Goal: Task Accomplishment & Management: Manage account settings

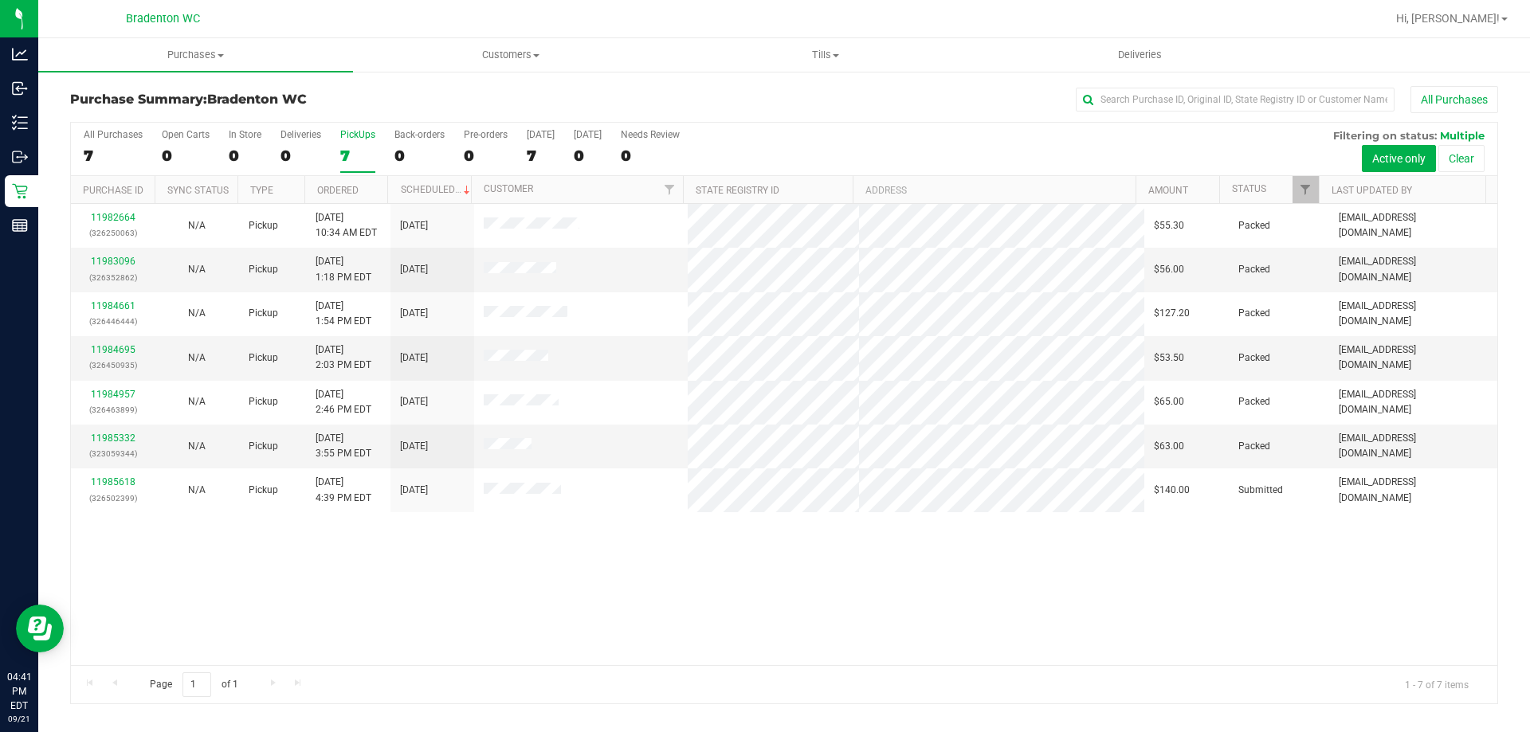
click at [596, 601] on div "11982664 (326250063) N/A Pickup [DATE] 10:34 AM EDT 9/21/2025 $55.30 Packed [EM…" at bounding box center [784, 434] width 1426 height 461
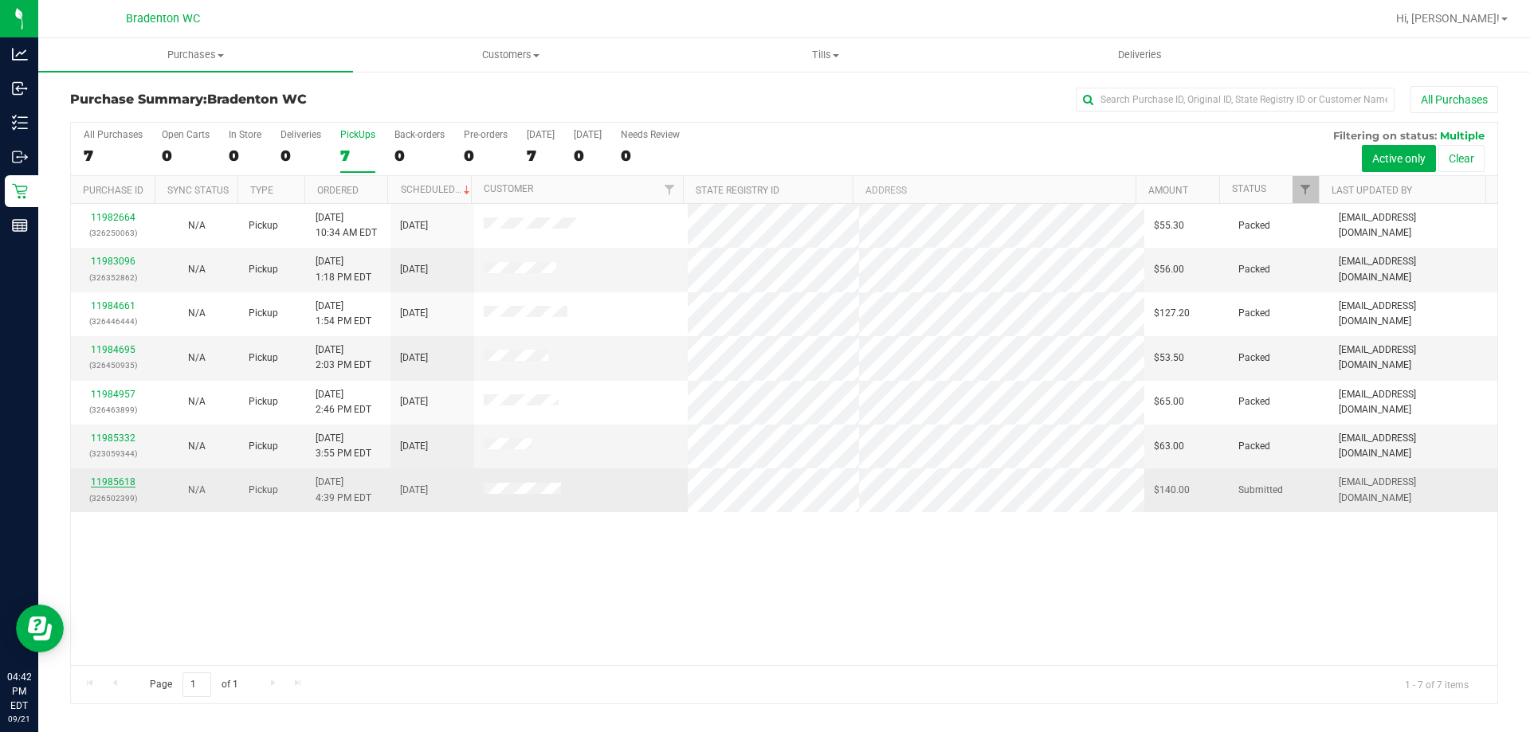
click at [102, 483] on link "11985618" at bounding box center [113, 481] width 45 height 11
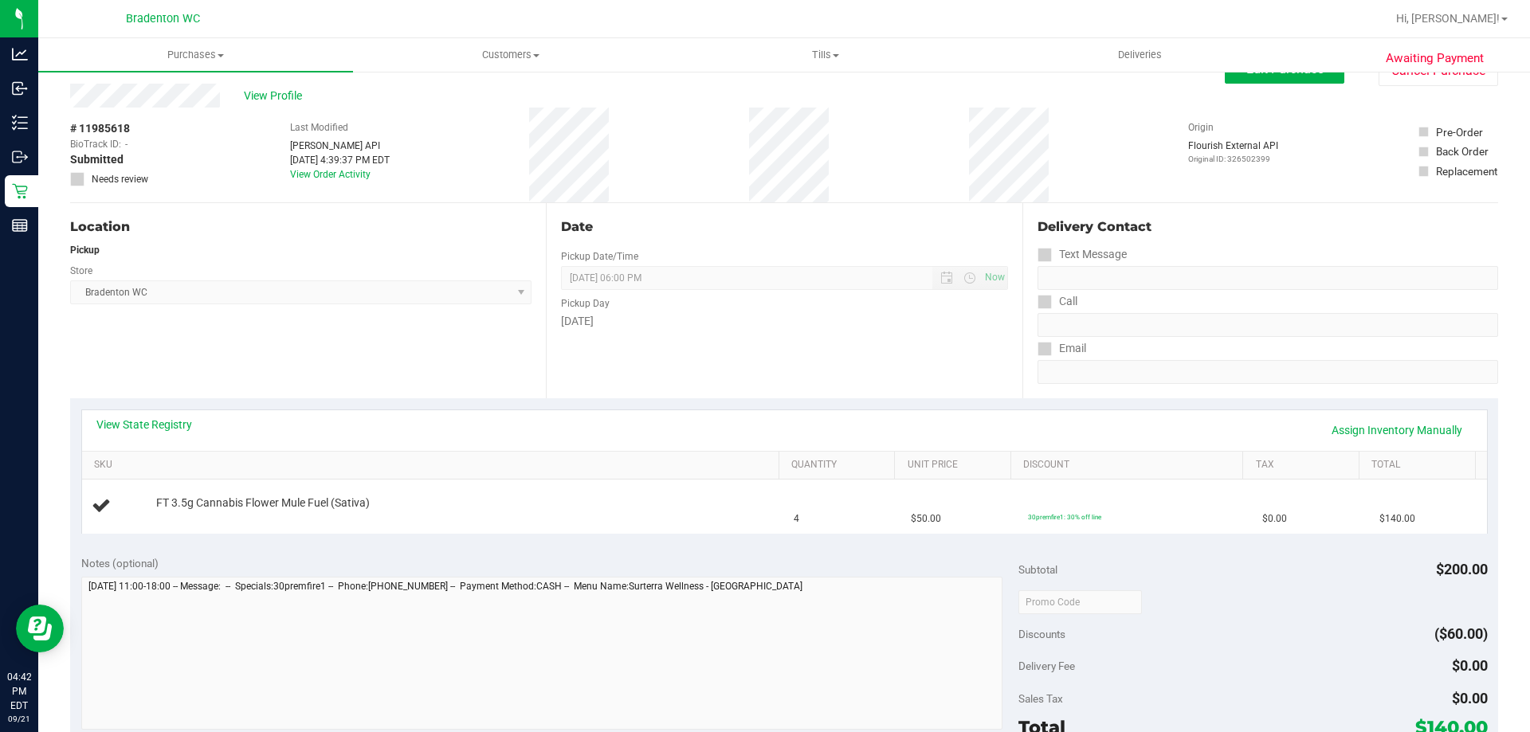
scroll to position [80, 0]
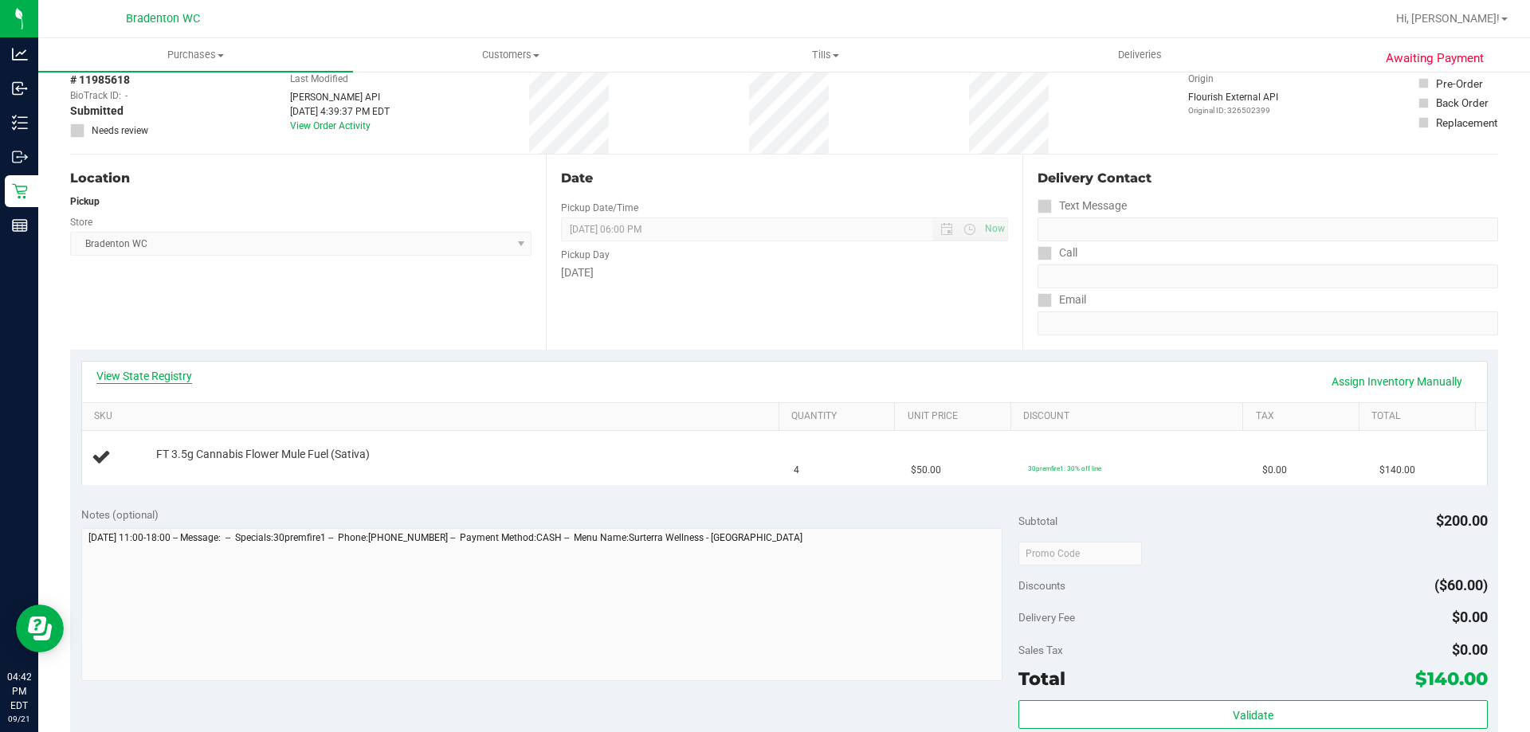
click at [152, 368] on link "View State Registry" at bounding box center [144, 376] width 96 height 16
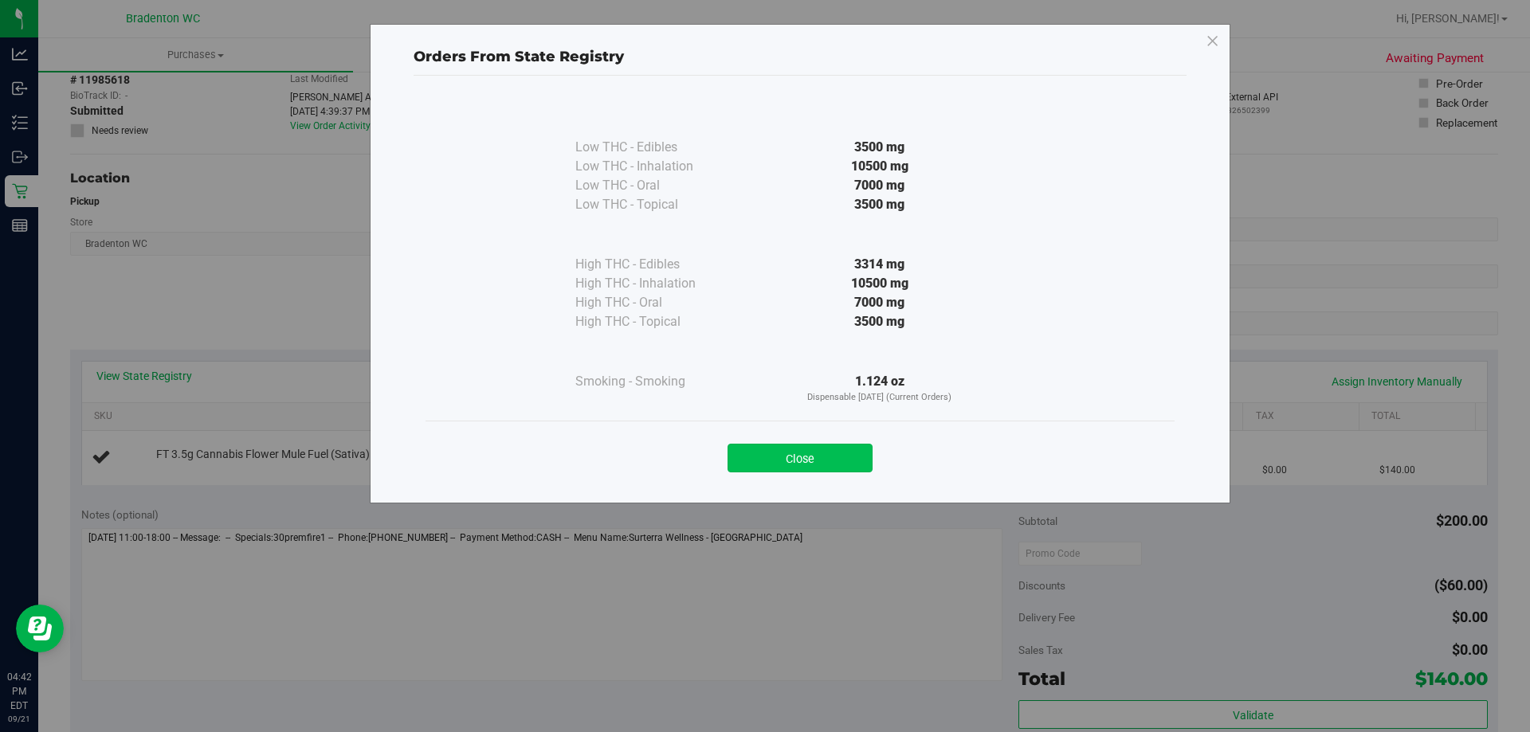
click at [770, 455] on button "Close" at bounding box center [799, 458] width 145 height 29
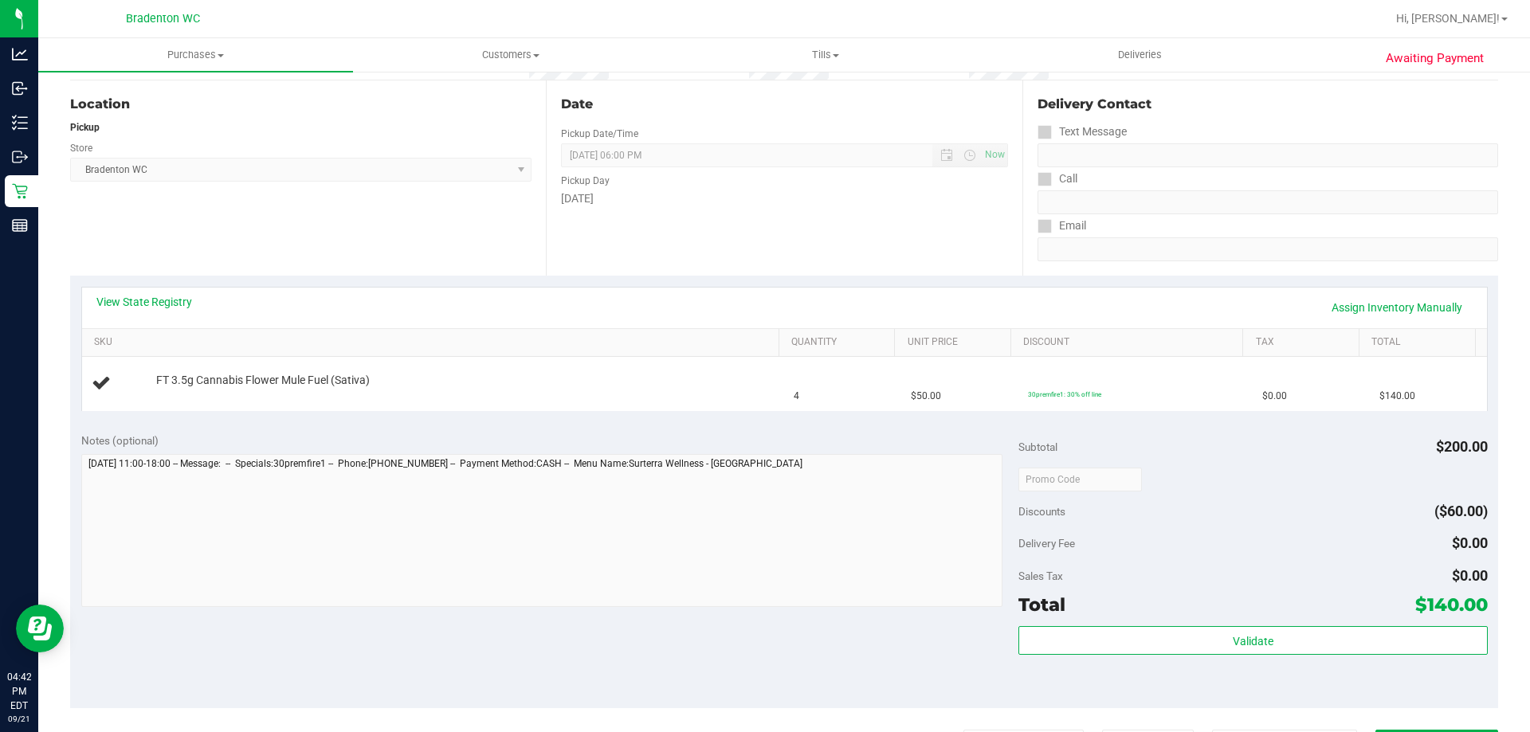
scroll to position [478, 0]
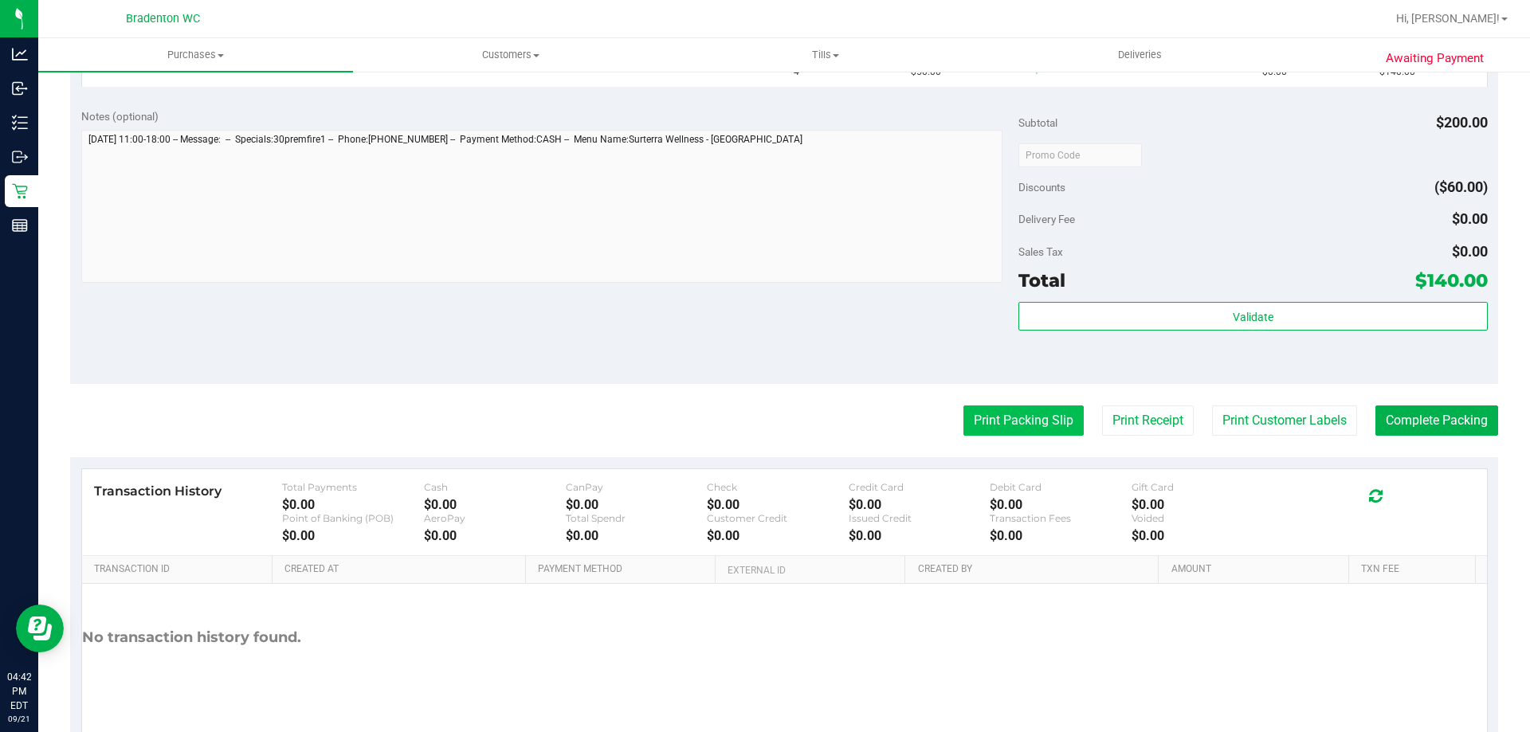
click at [1007, 411] on button "Print Packing Slip" at bounding box center [1023, 420] width 120 height 30
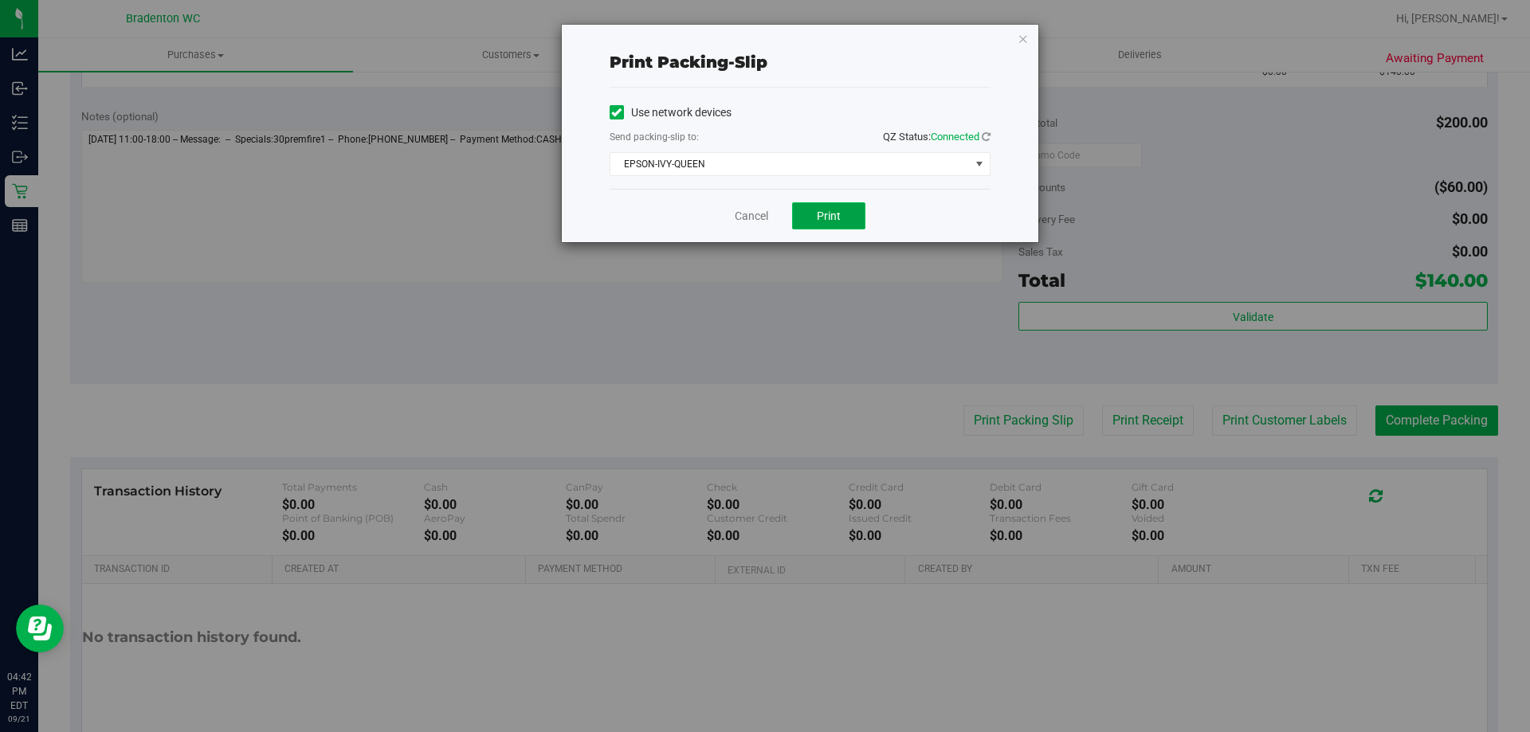
click at [828, 211] on span "Print" at bounding box center [829, 216] width 24 height 13
click at [1027, 41] on icon "button" at bounding box center [1022, 38] width 11 height 19
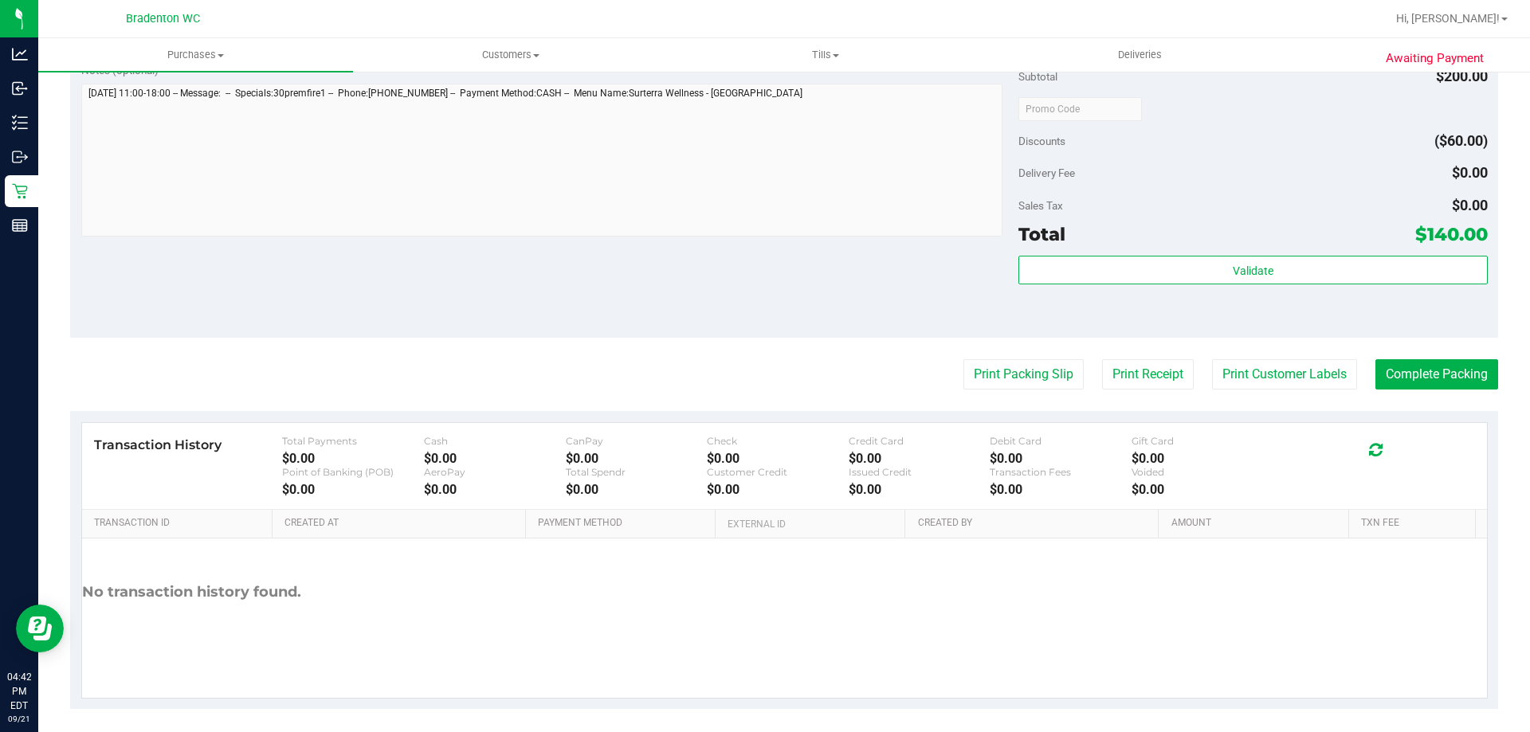
scroll to position [491, 0]
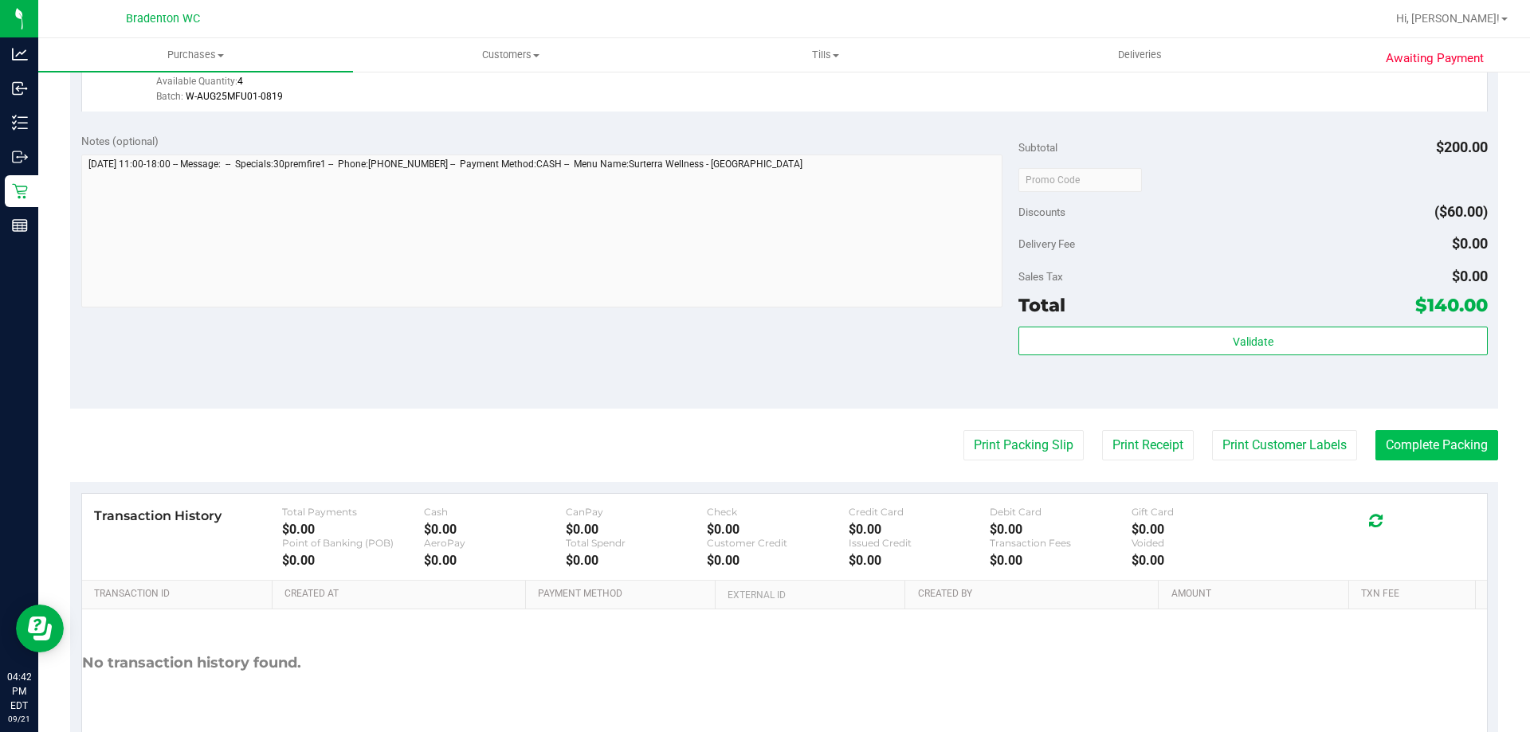
click at [1416, 449] on button "Complete Packing" at bounding box center [1436, 445] width 123 height 30
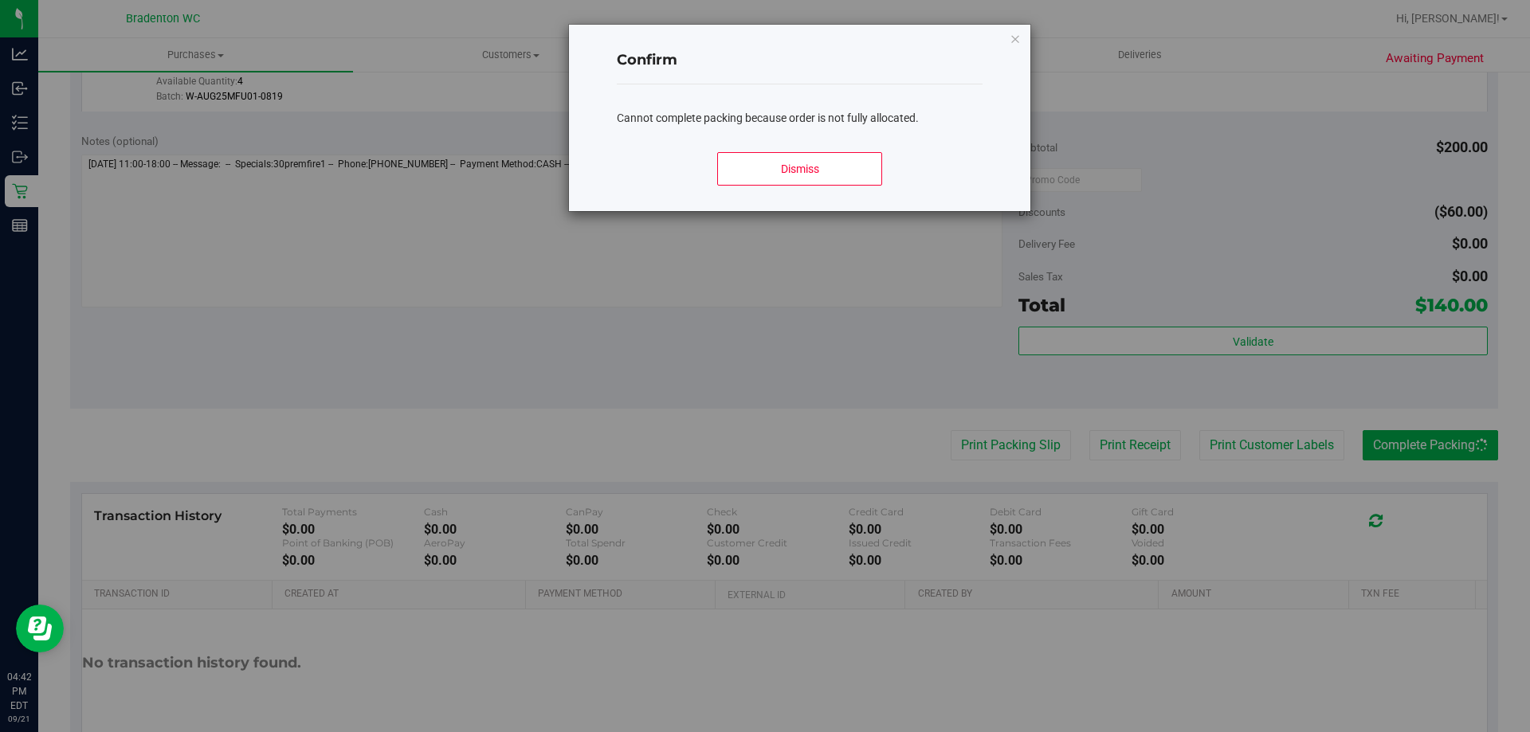
click at [994, 36] on div "Confirm Cannot complete packing because order is not fully allocated. Dismiss" at bounding box center [799, 118] width 461 height 186
click at [1015, 31] on icon "Close modal" at bounding box center [1014, 38] width 11 height 19
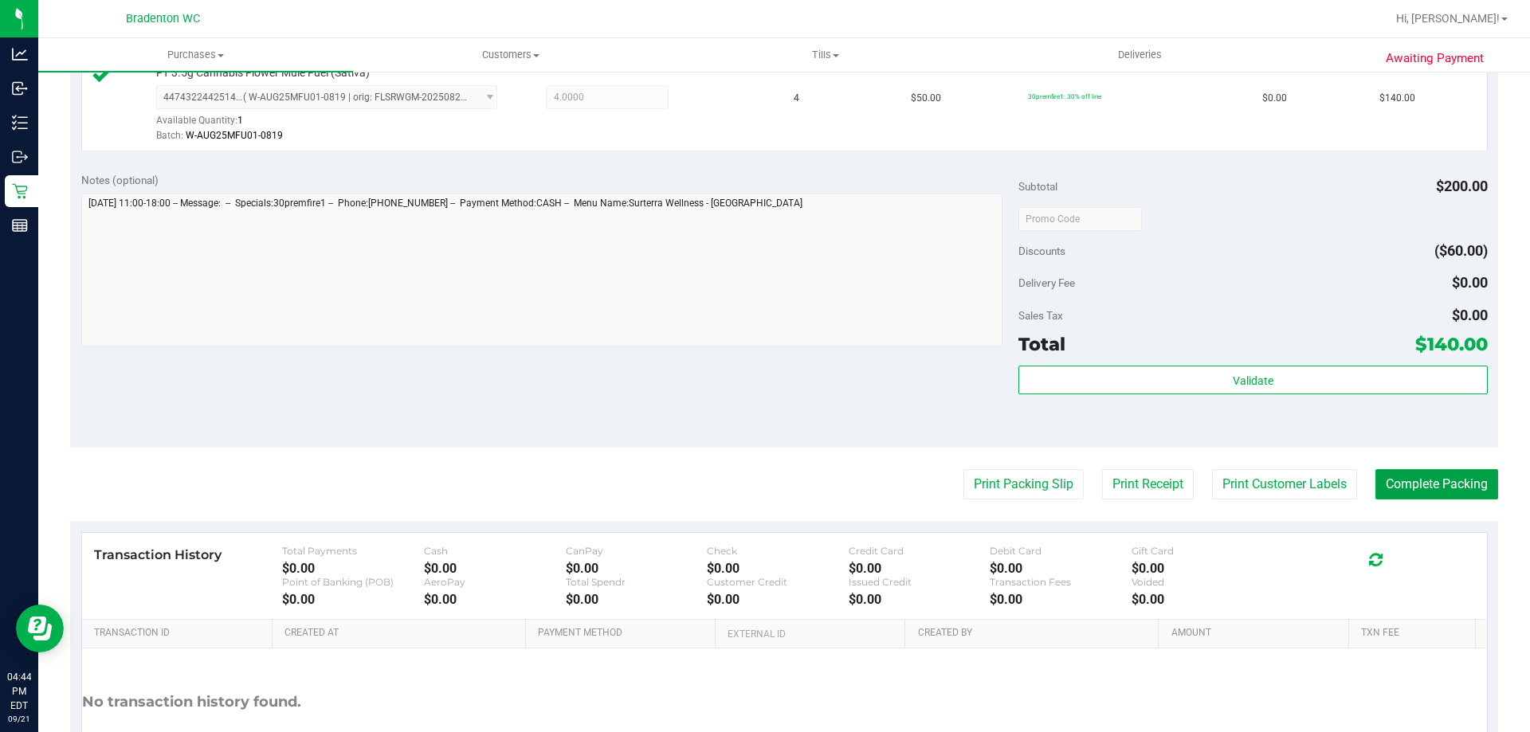
scroll to position [445, 0]
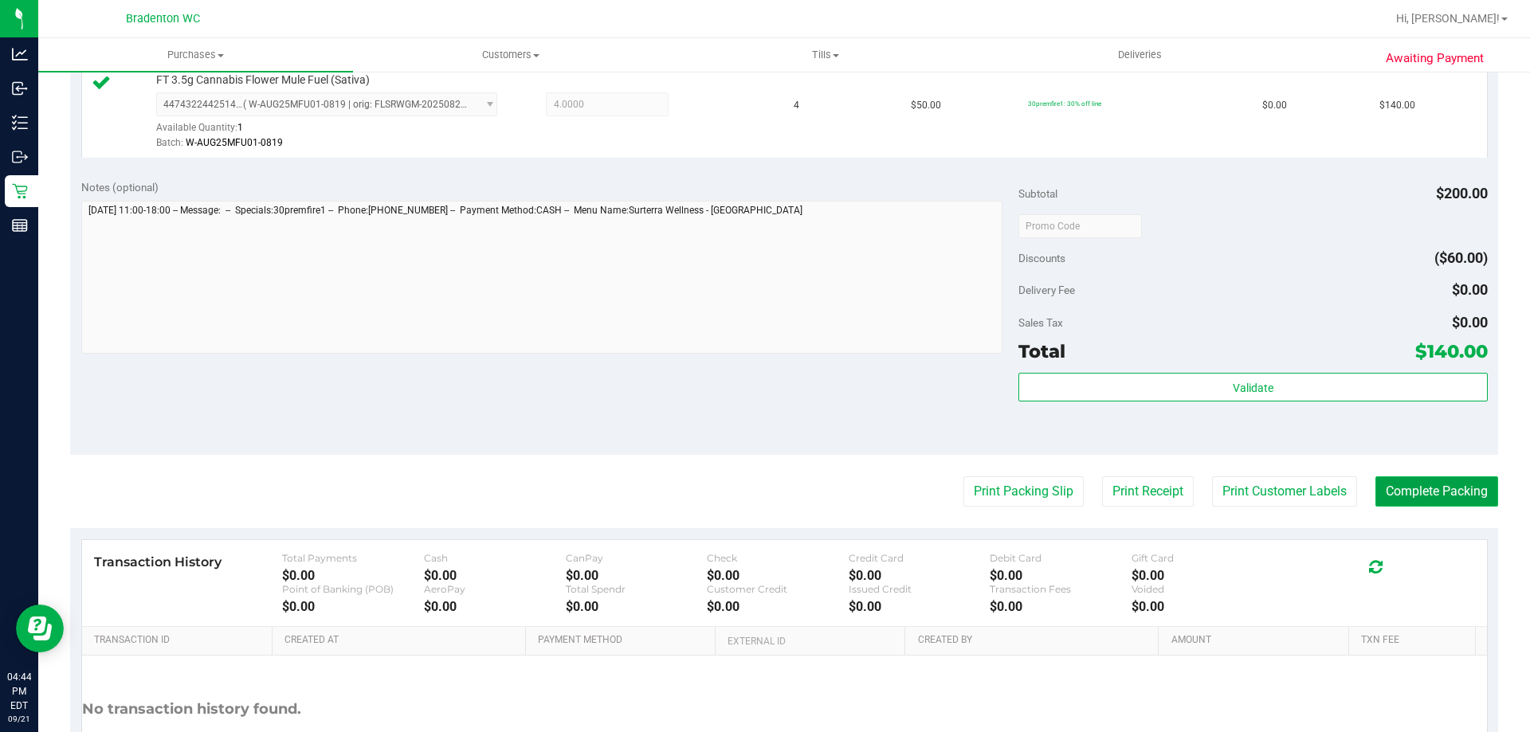
click at [1444, 486] on button "Complete Packing" at bounding box center [1436, 491] width 123 height 30
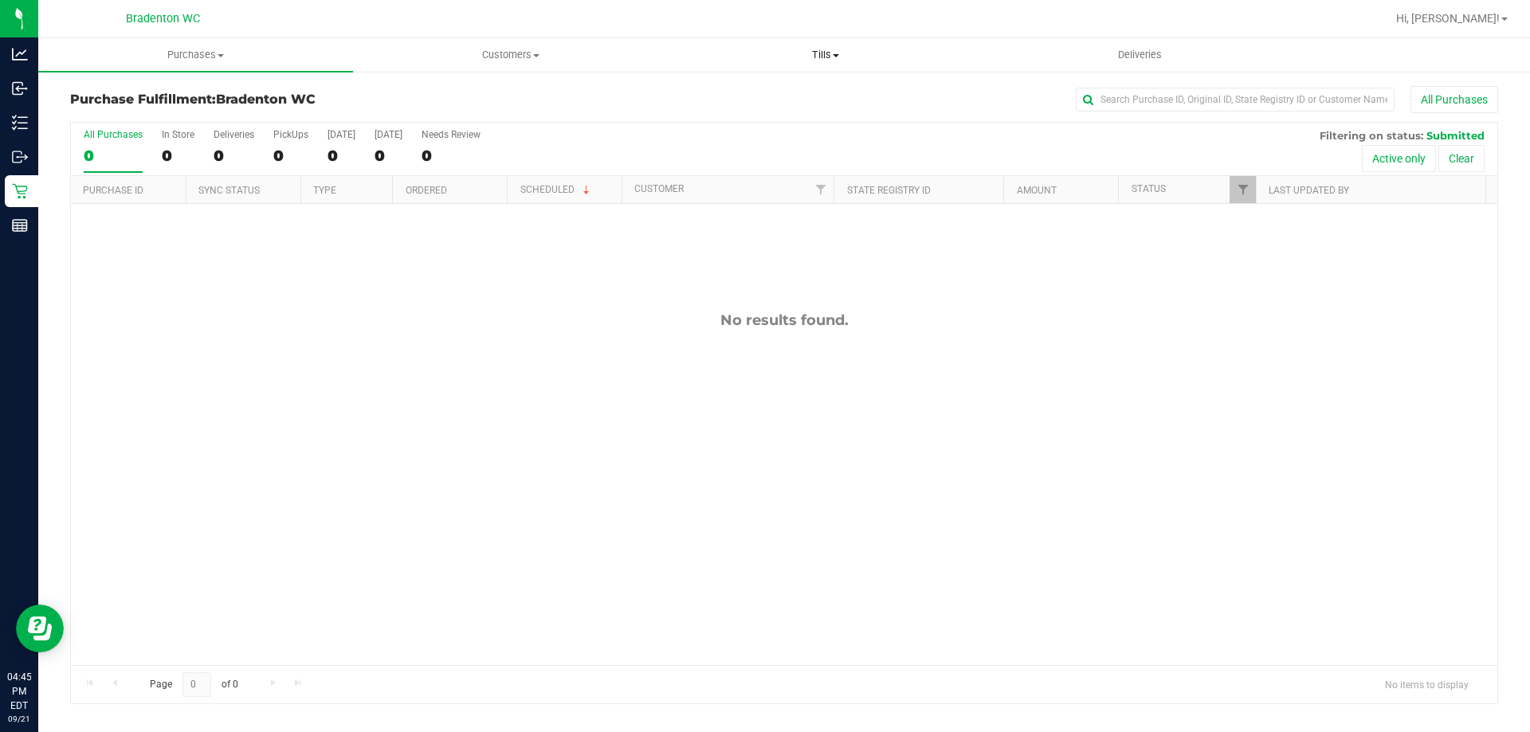
click at [807, 44] on uib-tab-heading "Tills Manage tills Reconcile e-payments" at bounding box center [824, 55] width 313 height 32
click at [755, 92] on span "Manage tills" at bounding box center [722, 96] width 108 height 14
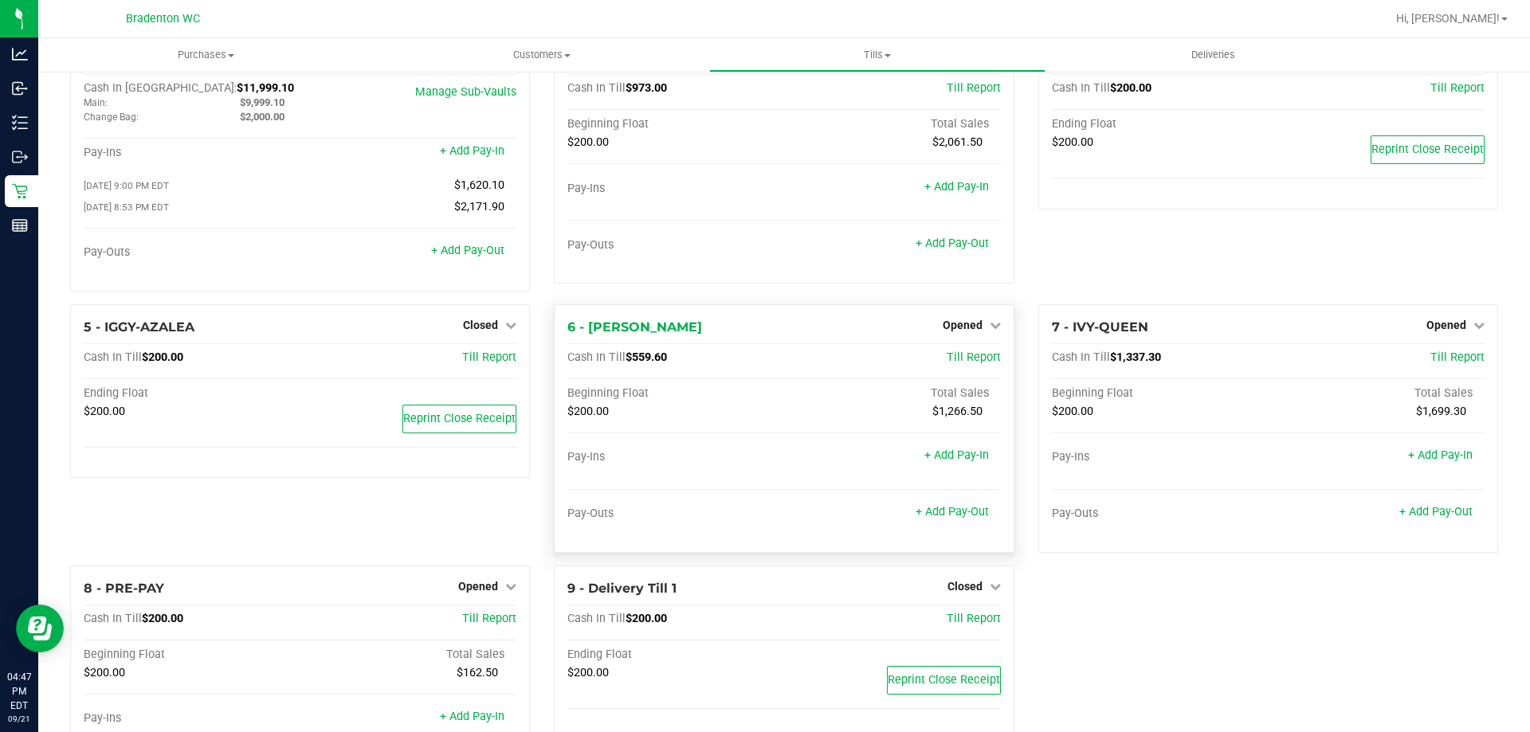
scroll to position [80, 0]
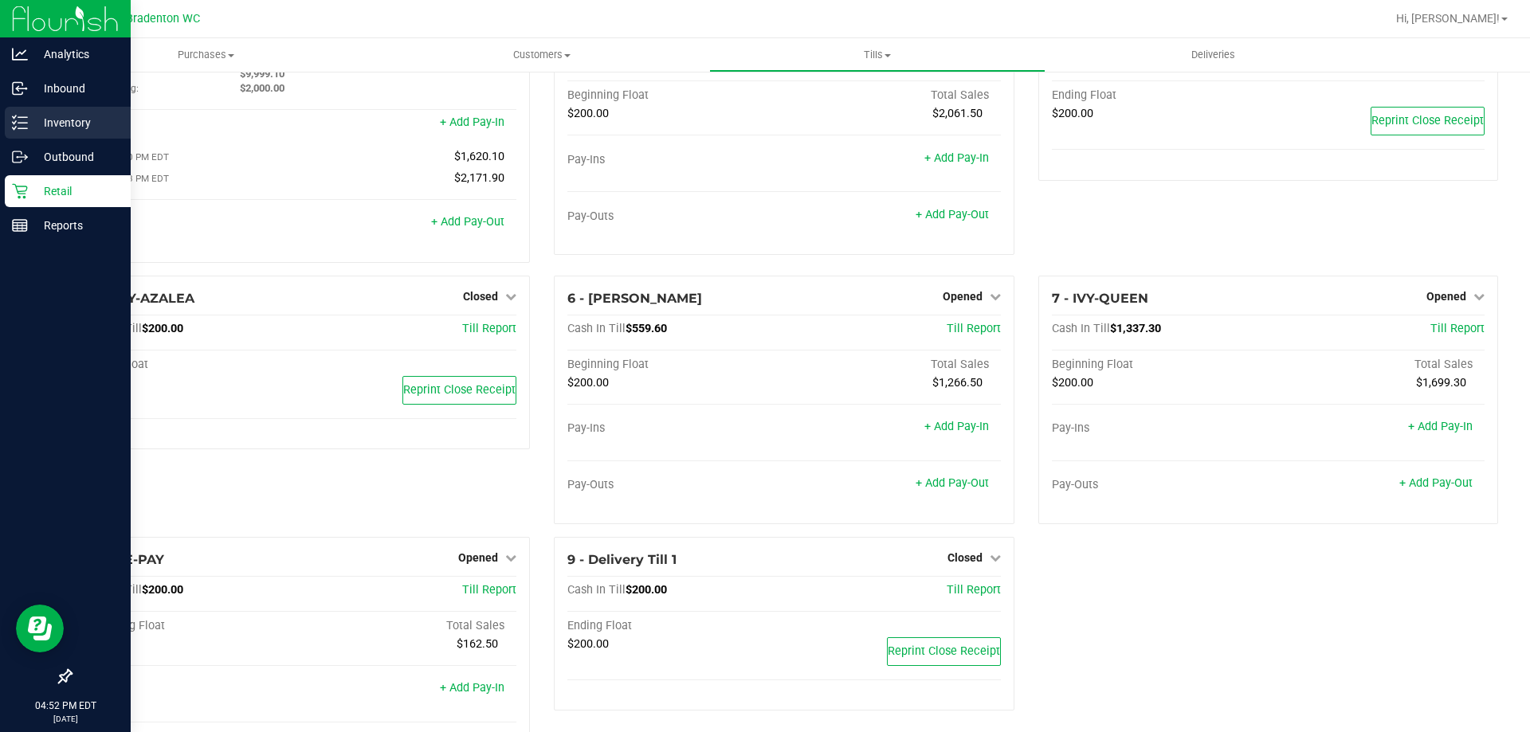
click at [14, 118] on icon at bounding box center [14, 117] width 3 height 2
click at [17, 117] on icon at bounding box center [20, 123] width 16 height 16
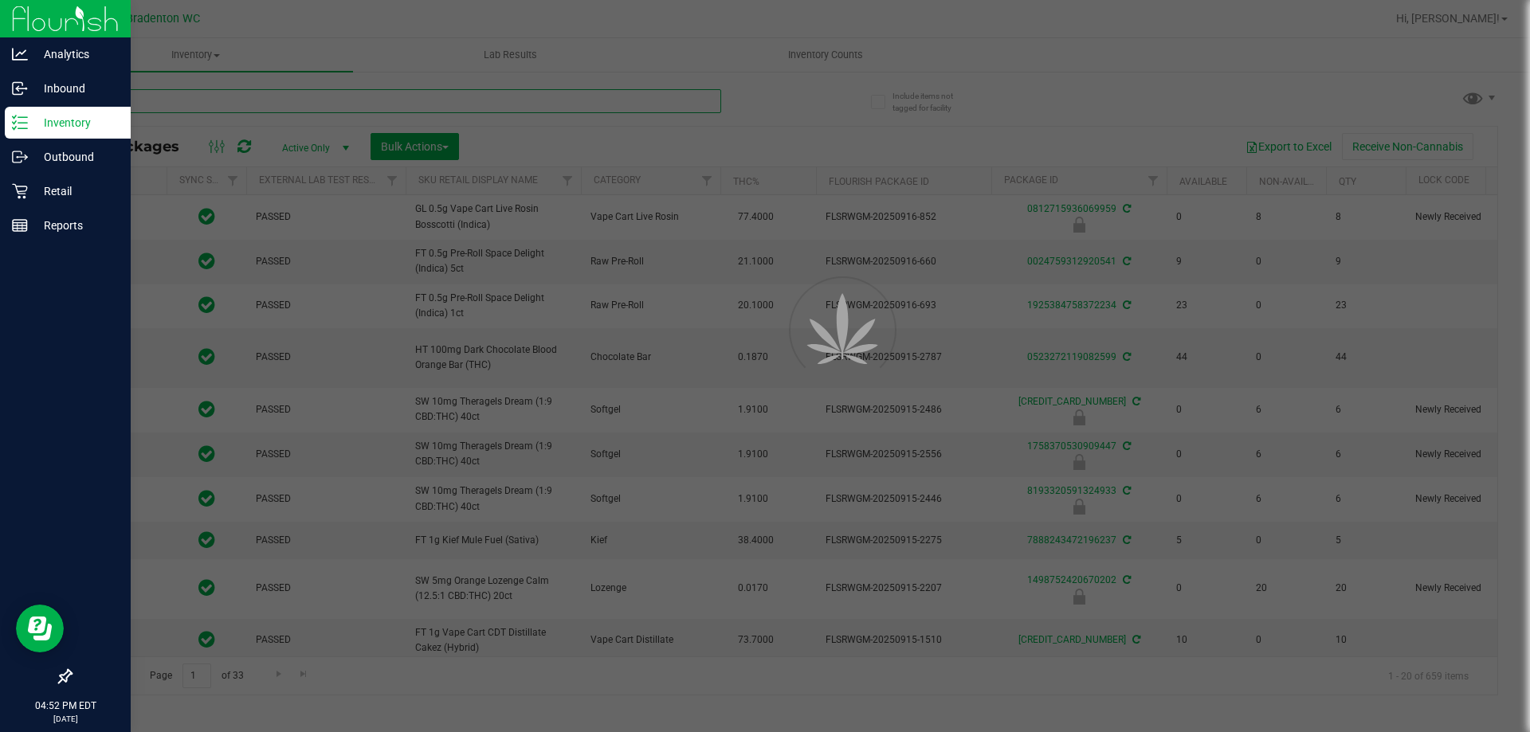
click at [527, 102] on input "text" at bounding box center [395, 101] width 651 height 24
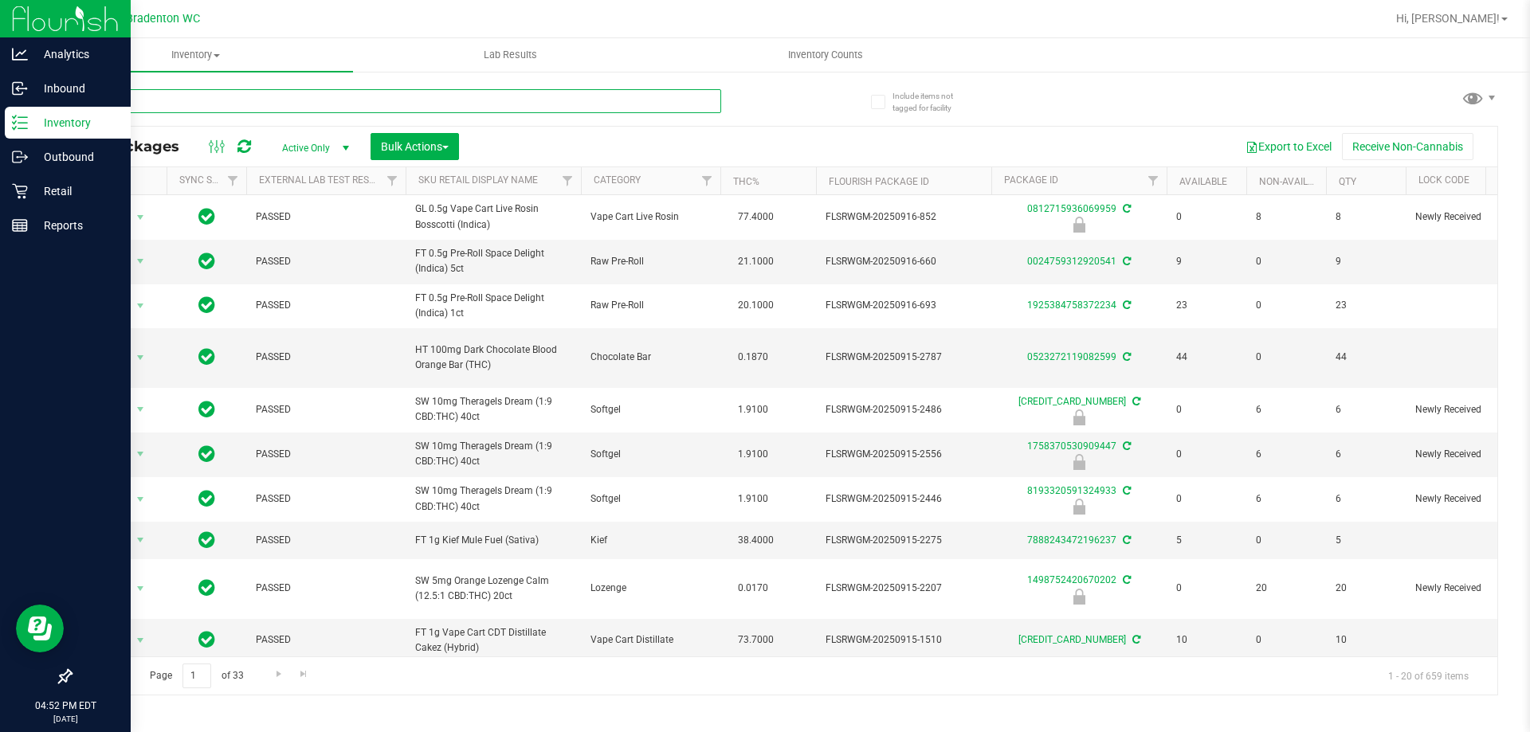
type input "sbc"
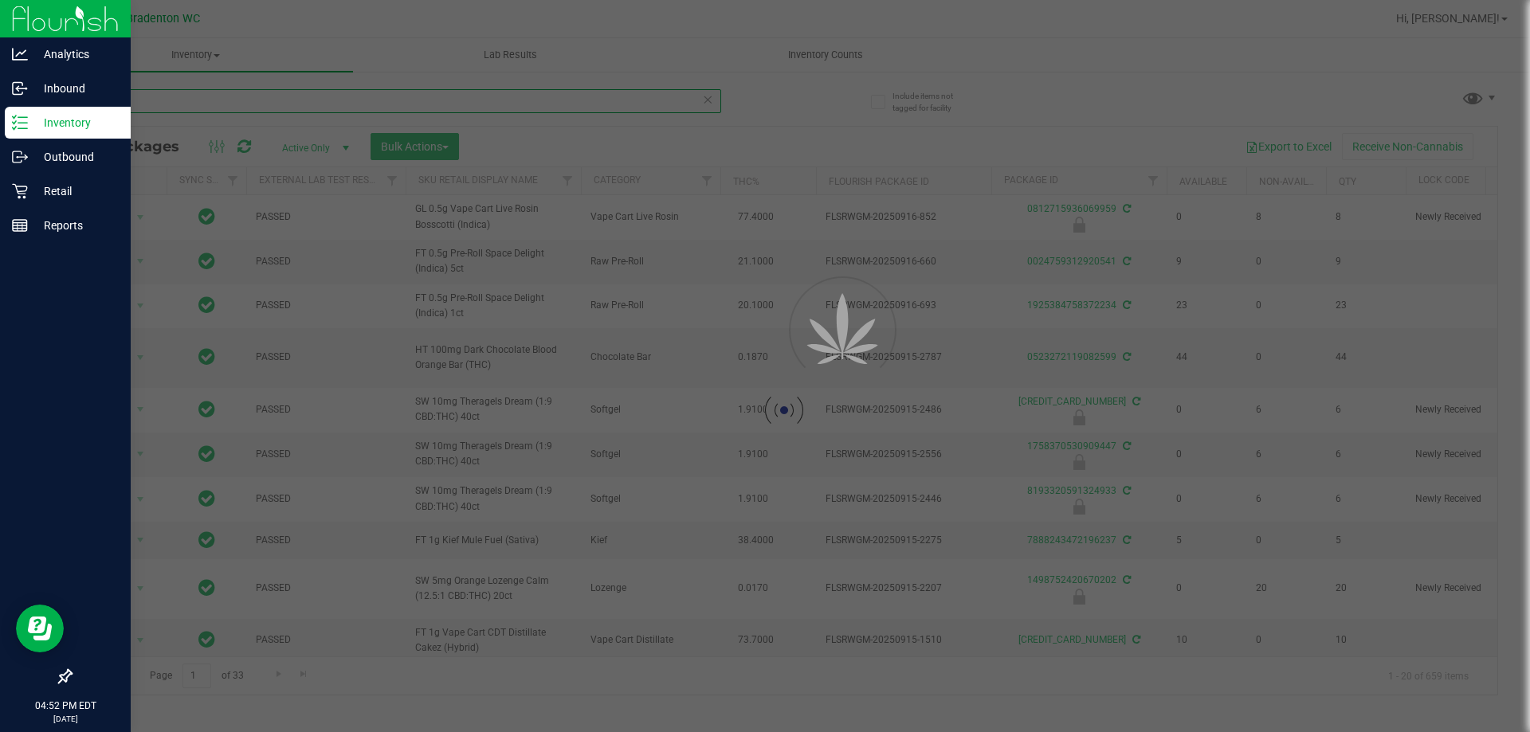
click at [593, 100] on input "sbc" at bounding box center [395, 101] width 651 height 24
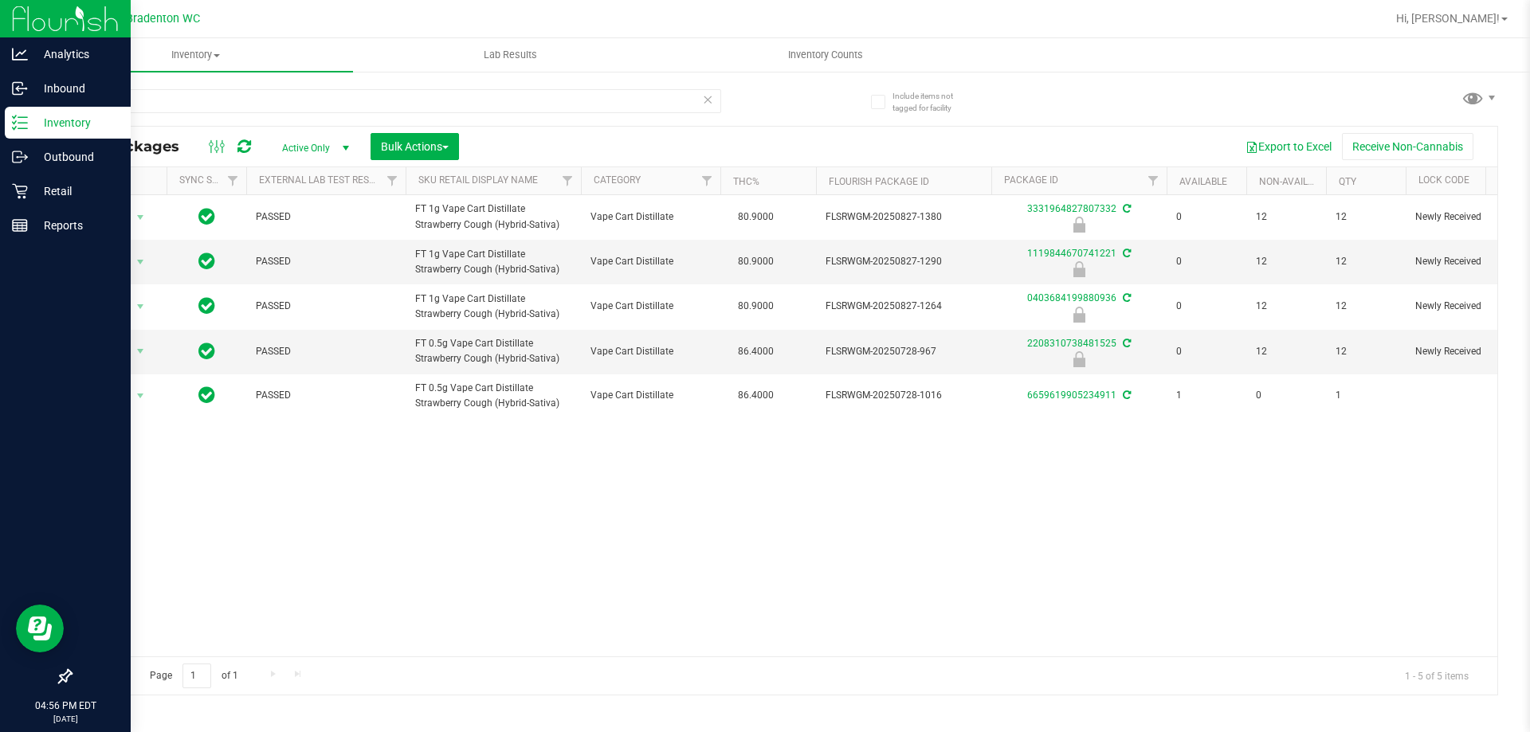
click at [706, 98] on icon at bounding box center [707, 98] width 11 height 19
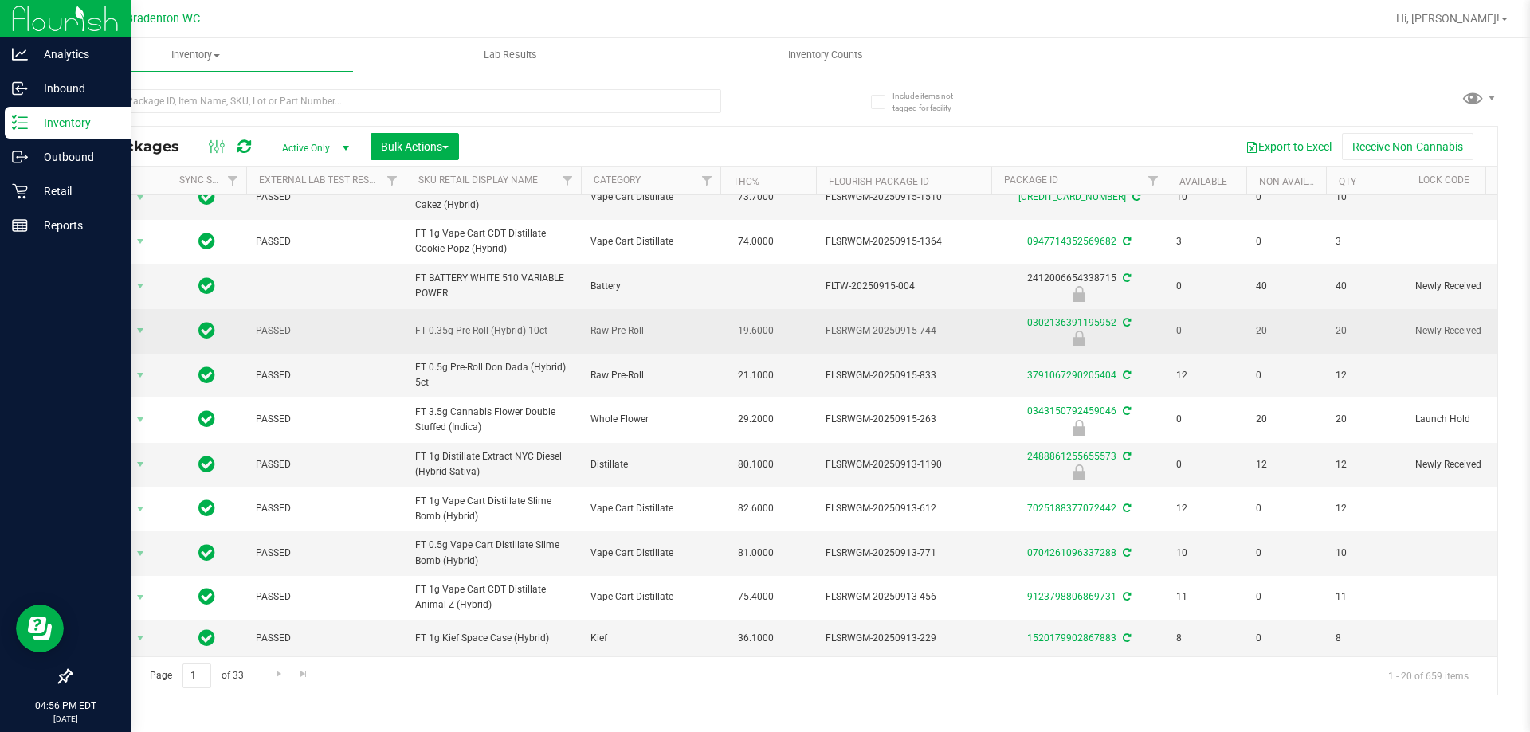
scroll to position [486, 0]
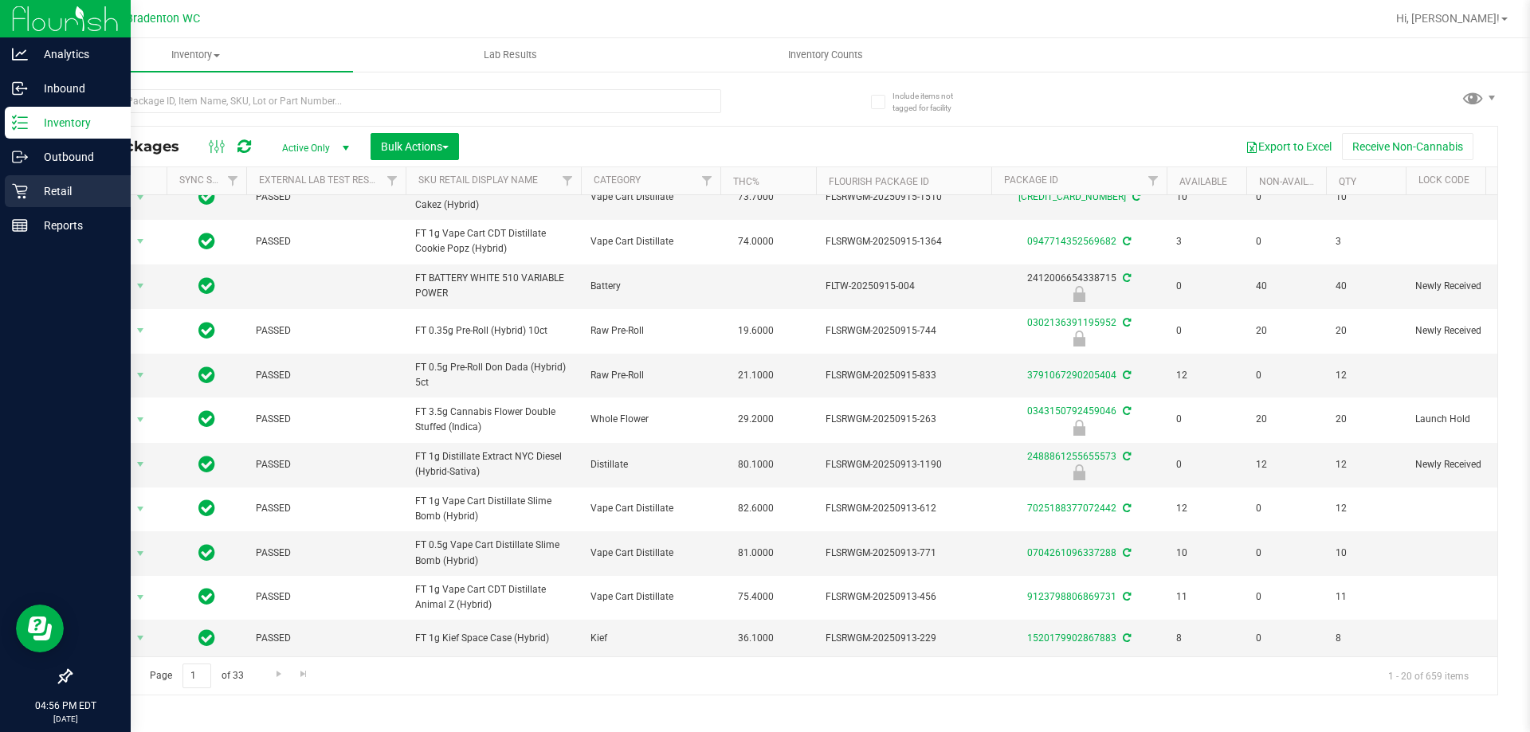
click at [27, 194] on icon at bounding box center [20, 191] width 16 height 16
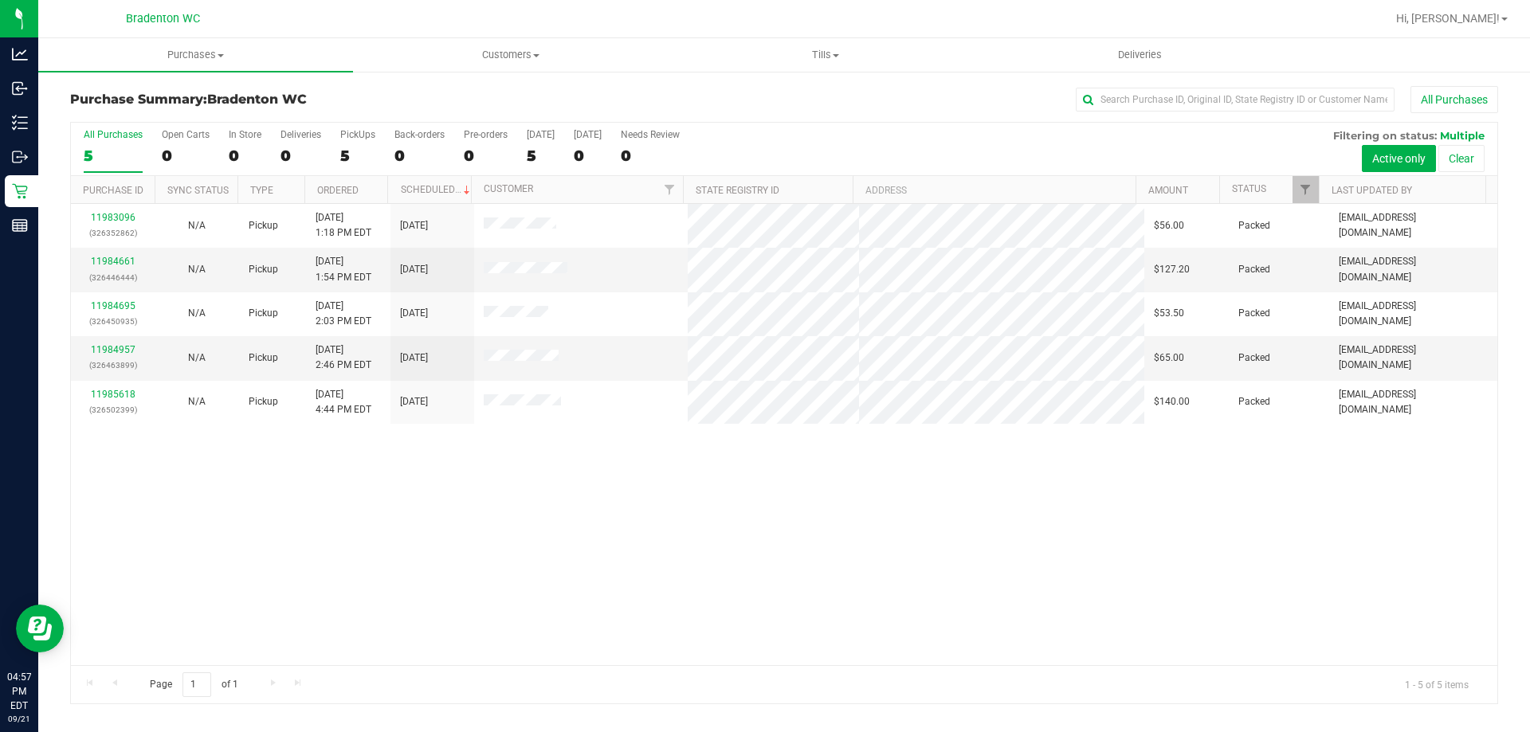
click at [817, 153] on div "All Purchases 5 Open Carts 0 In Store 0 Deliveries 0 PickUps 5 Back-orders 0 Pr…" at bounding box center [784, 149] width 1426 height 53
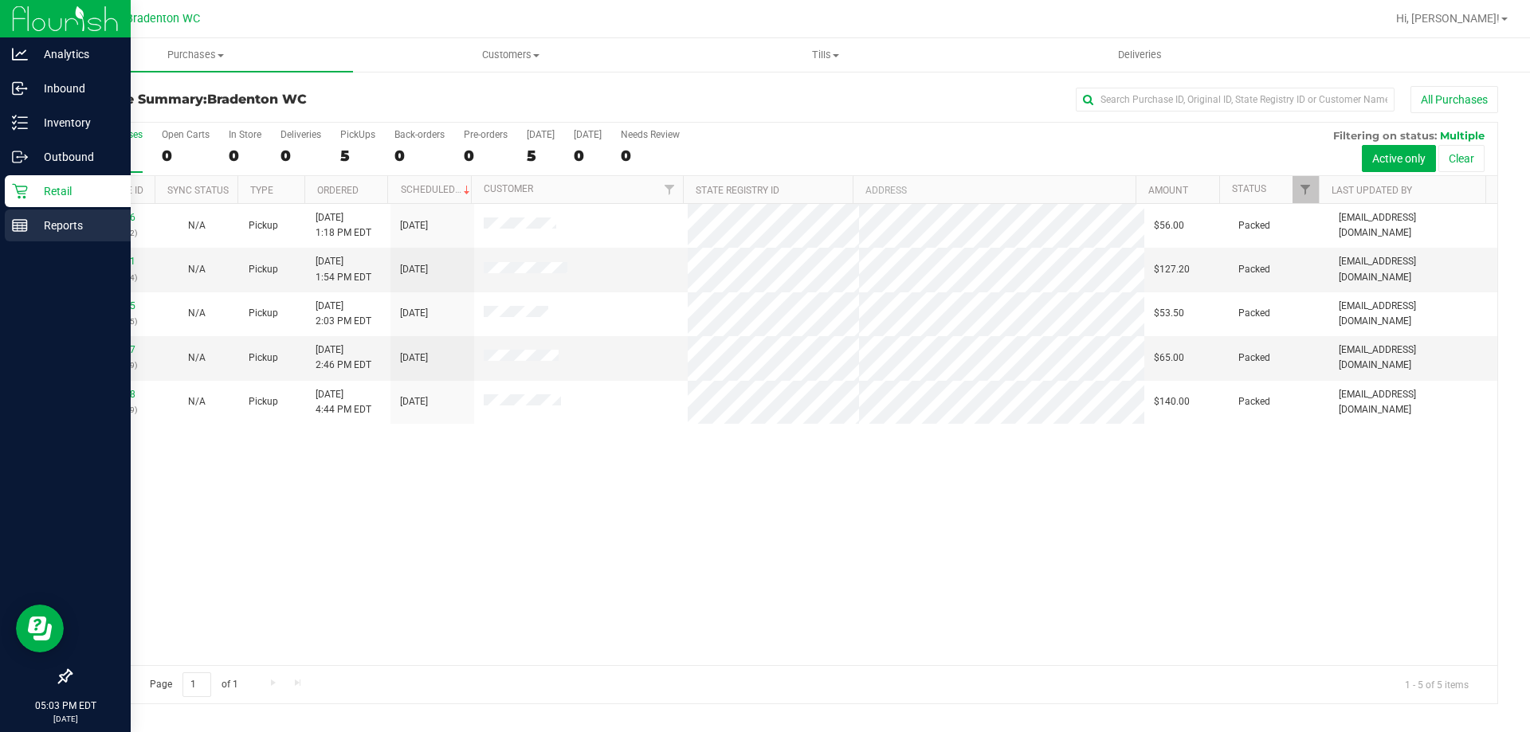
click at [27, 220] on icon at bounding box center [20, 225] width 16 height 16
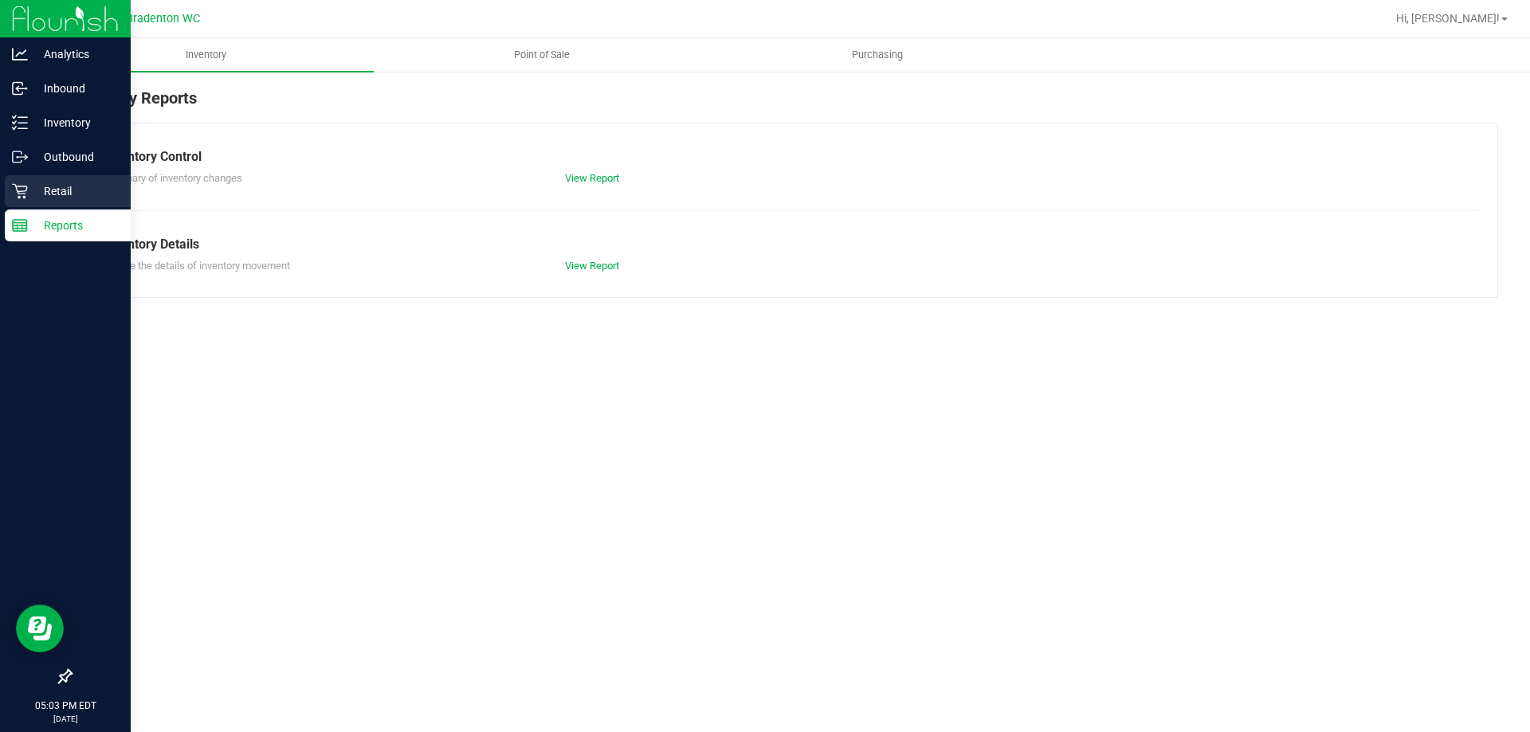
click at [8, 184] on div "Retail" at bounding box center [68, 191] width 126 height 32
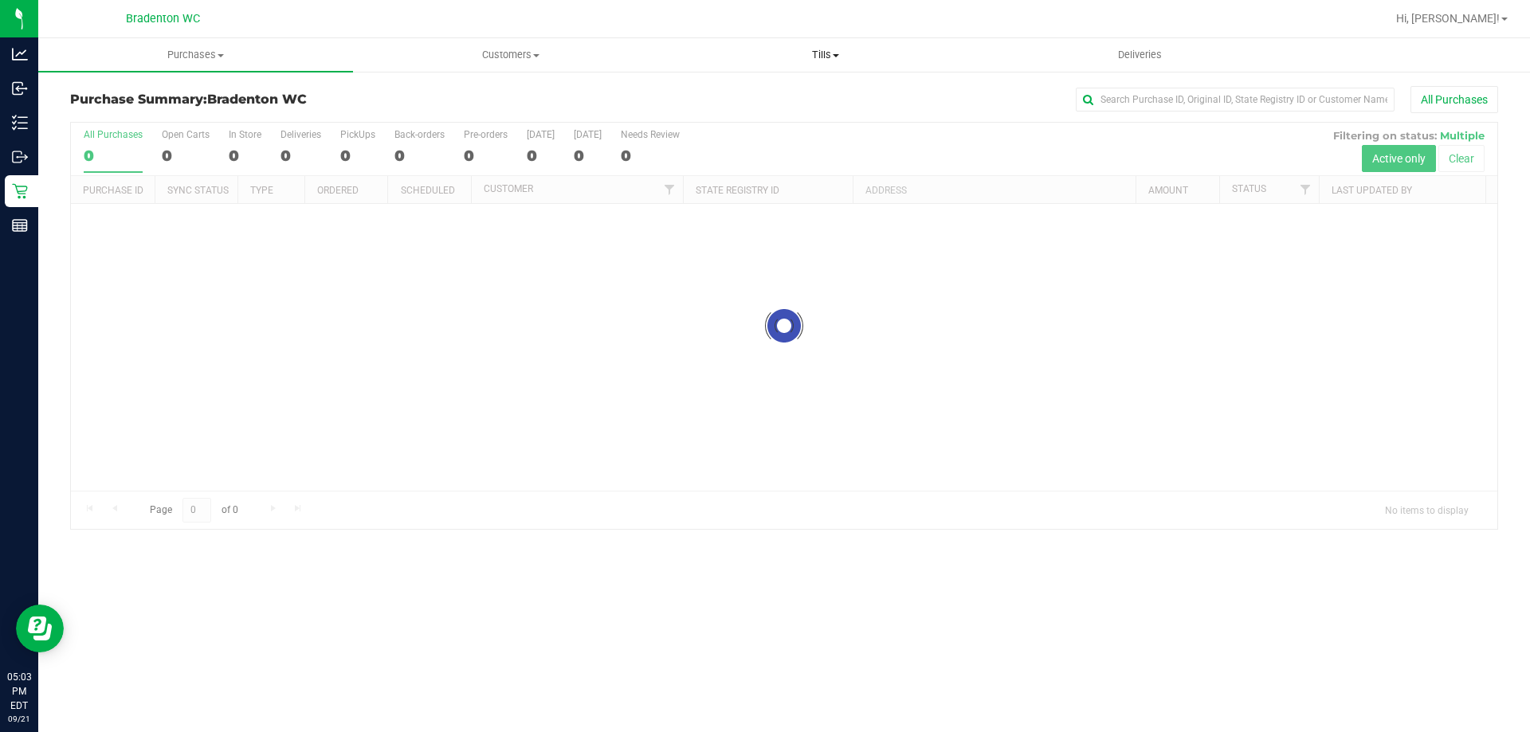
click at [800, 47] on uib-tab-heading "Tills Manage tills Reconcile e-payments" at bounding box center [824, 55] width 313 height 32
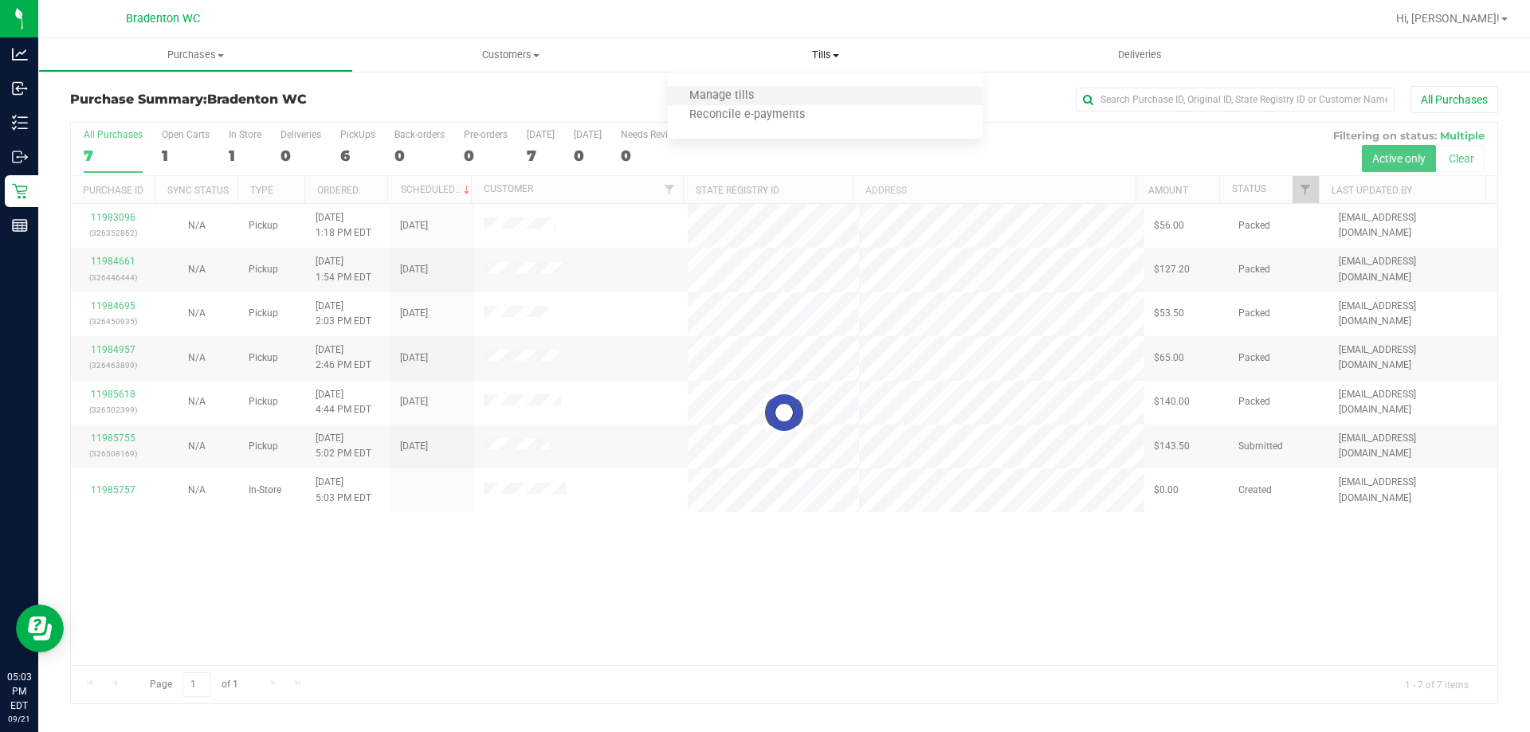
click at [783, 90] on li "Manage tills" at bounding box center [825, 96] width 315 height 19
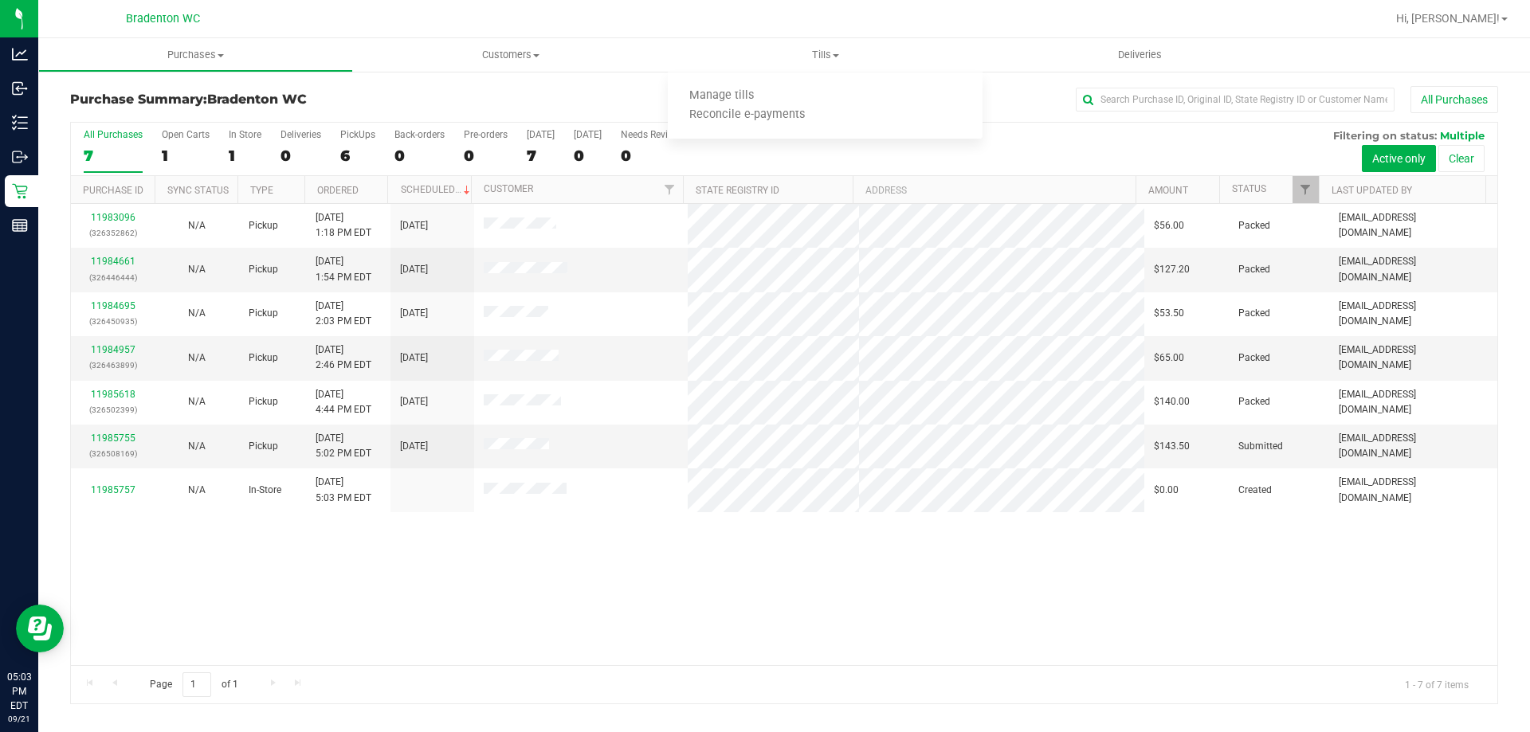
click at [1041, 610] on div "11983096 (326352862) N/A Pickup [DATE] 1:18 PM EDT 9/21/2025 $56.00 Packed [EMA…" at bounding box center [784, 434] width 1426 height 461
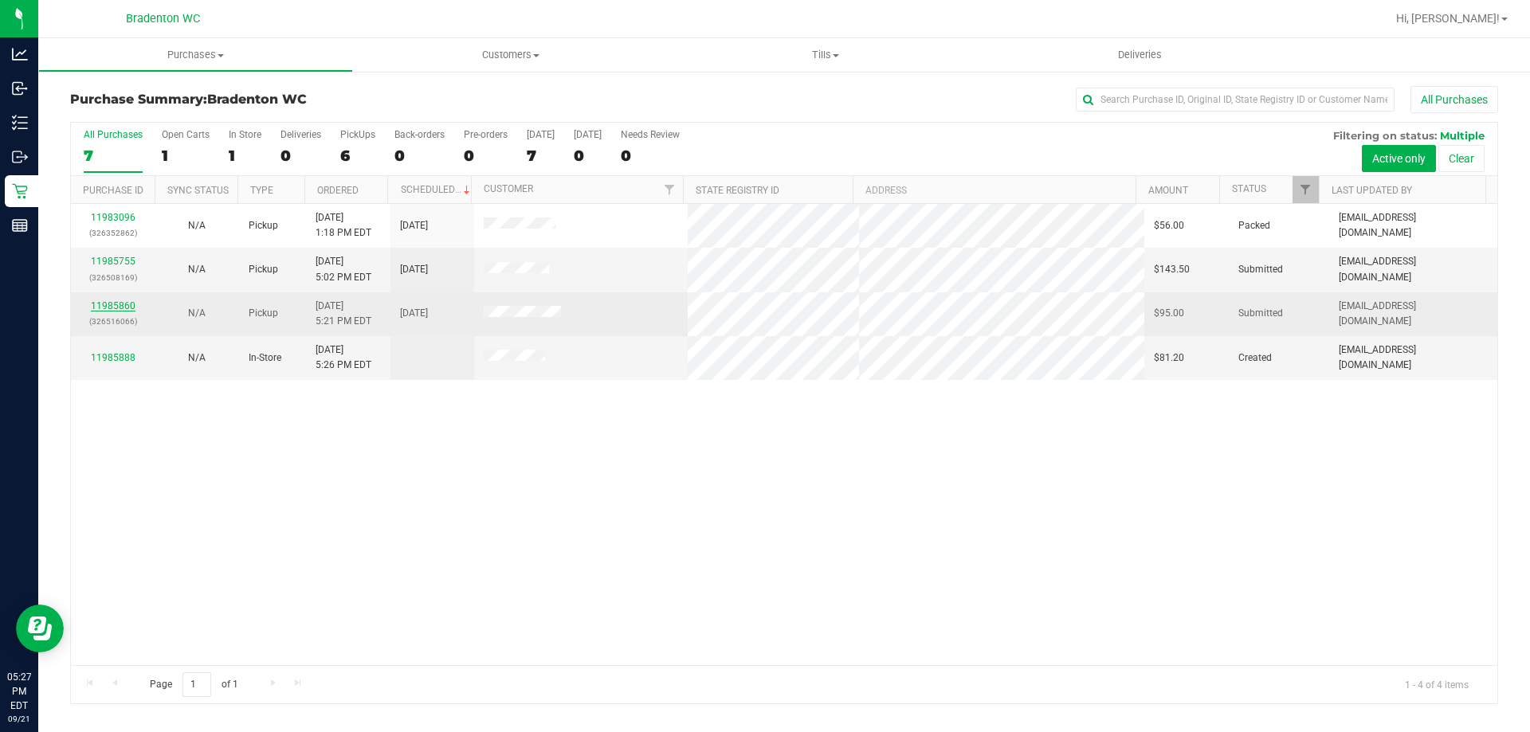
click at [125, 302] on link "11985860" at bounding box center [113, 305] width 45 height 11
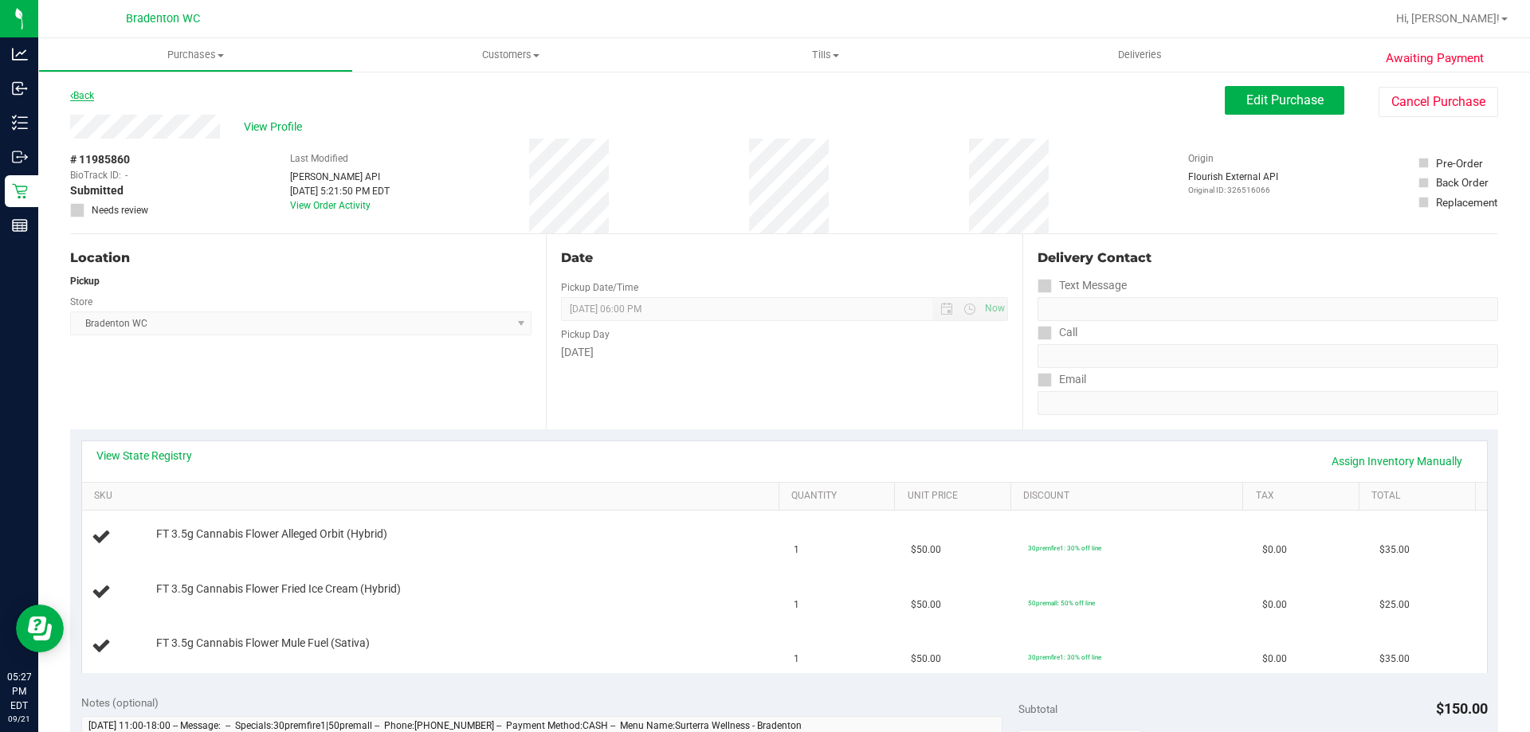
click at [92, 92] on div "Back" at bounding box center [82, 95] width 24 height 19
click at [91, 100] on link "Back" at bounding box center [82, 95] width 24 height 11
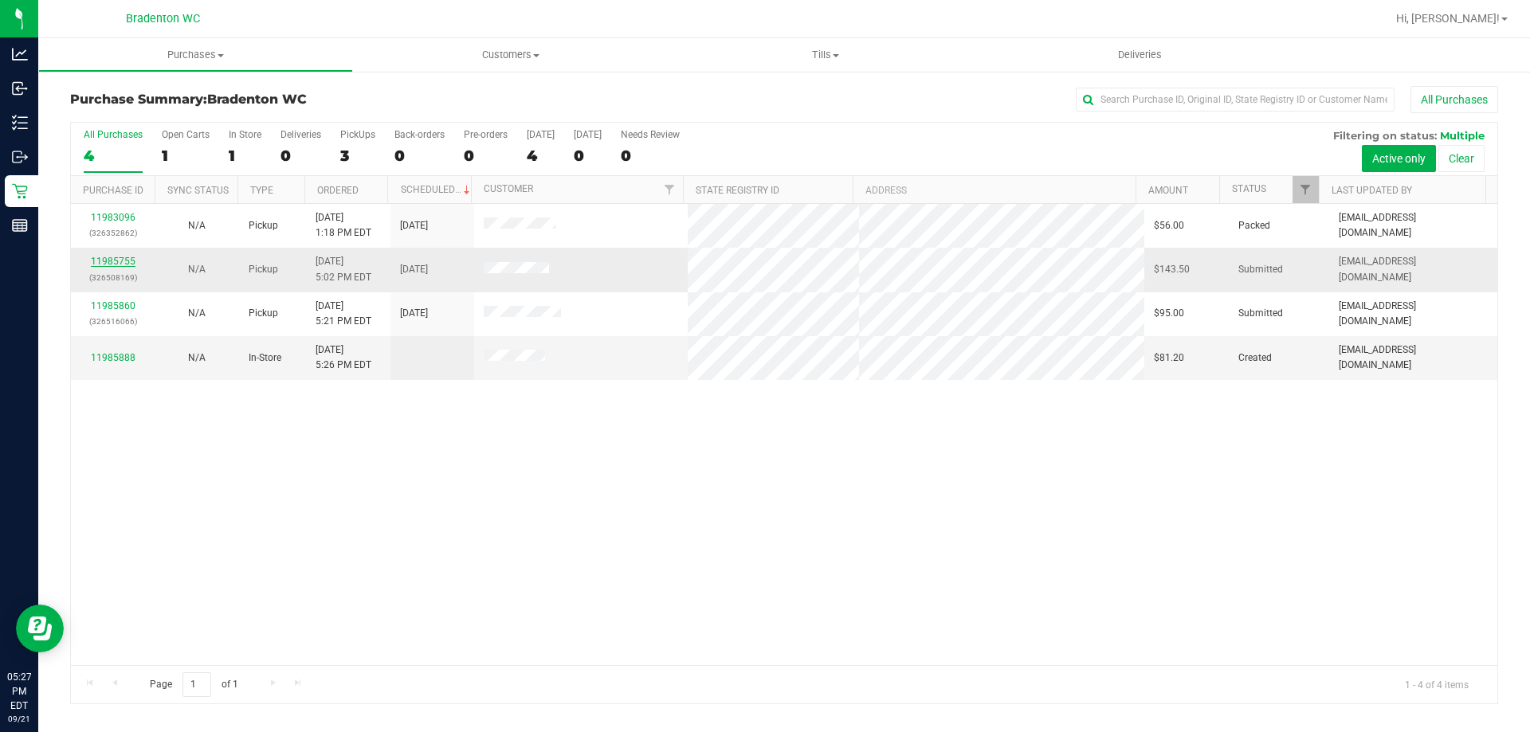
click at [103, 264] on link "11985755" at bounding box center [113, 261] width 45 height 11
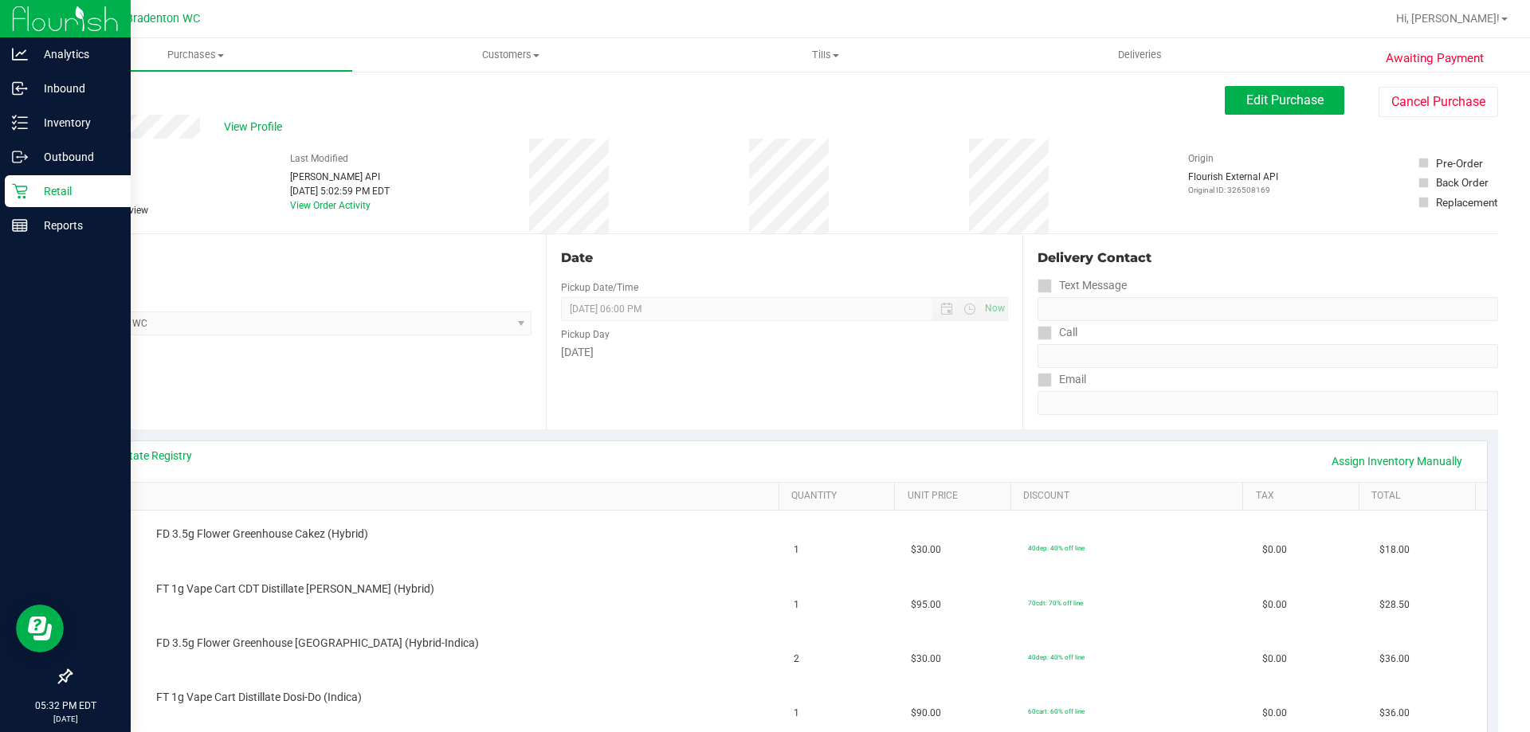
click at [0, 200] on link "Retail" at bounding box center [65, 192] width 131 height 34
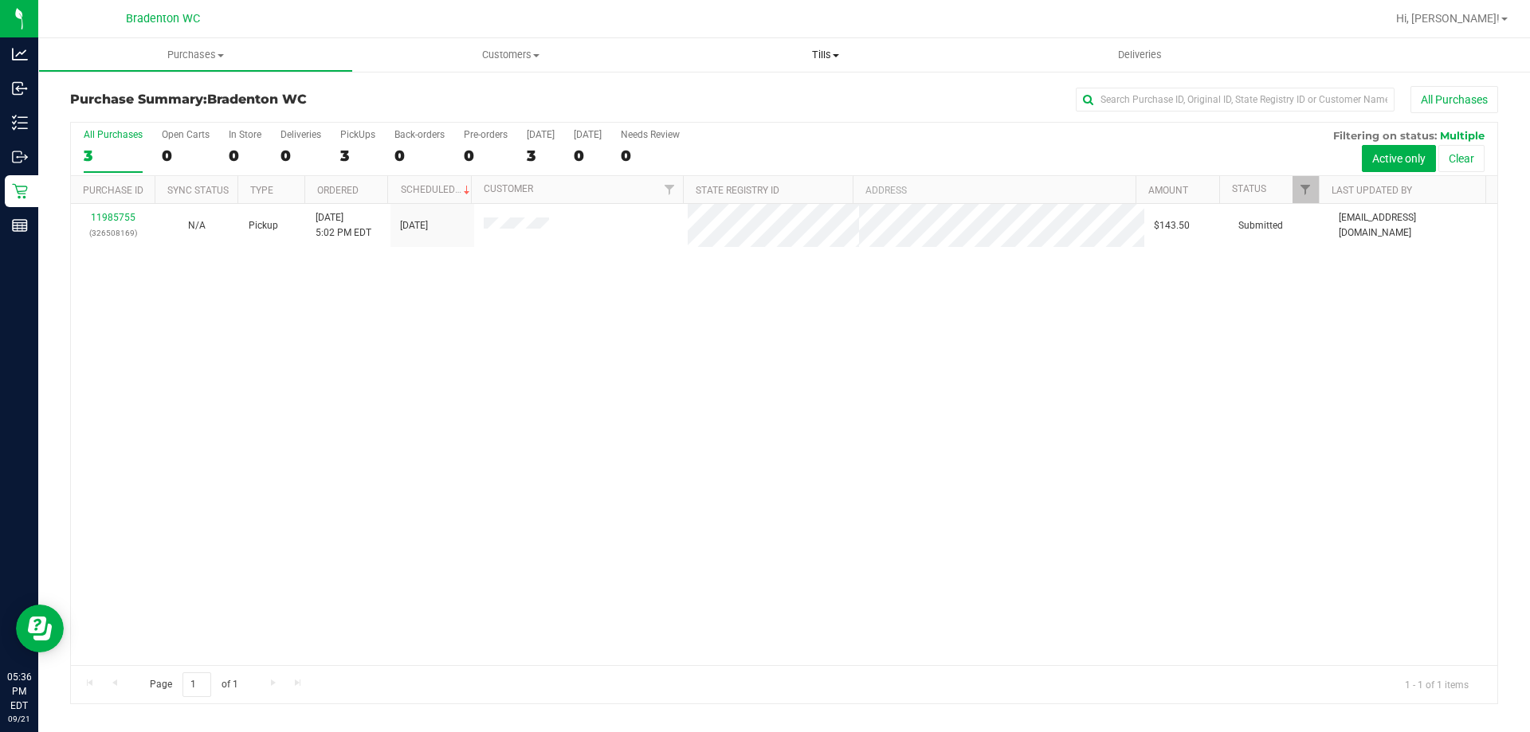
click at [813, 57] on span "Tills" at bounding box center [825, 55] width 315 height 14
click at [758, 96] on span "Manage tills" at bounding box center [722, 96] width 108 height 14
